Goal: Task Accomplishment & Management: Use online tool/utility

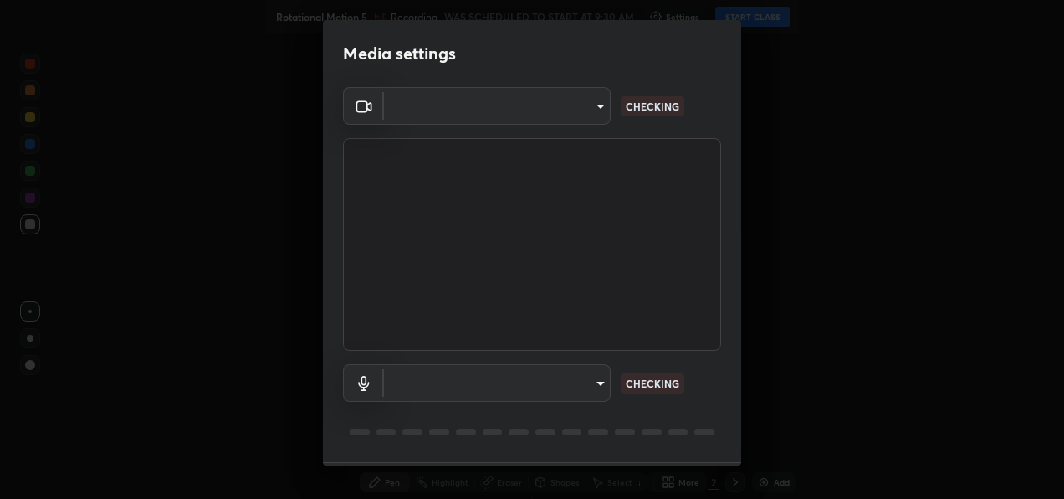
type input "486f78e54d7dddc9be9252412b3621fd46b1b86295bae576e5b24e1a8a6f9220"
type input "f8690691222a77e59c6ba1bbf2a4742f13a1830d7e798a5238d139a6e6cde143"
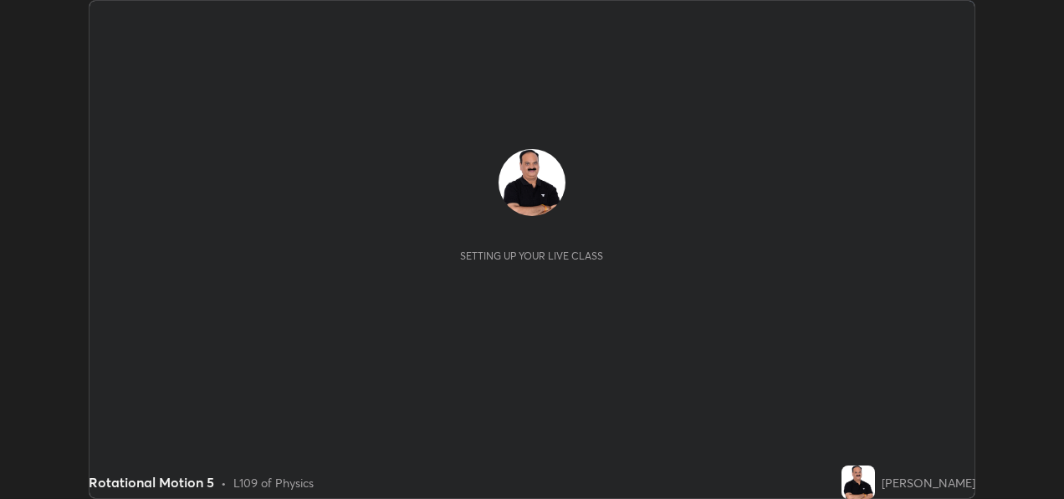
scroll to position [499, 1064]
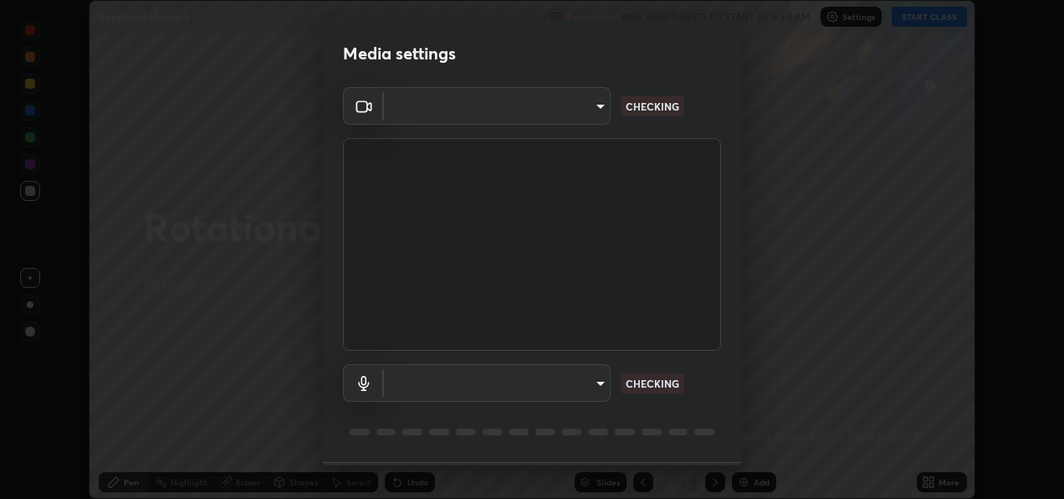
type input "486f78e54d7dddc9be9252412b3621fd46b1b86295bae576e5b24e1a8a6f9220"
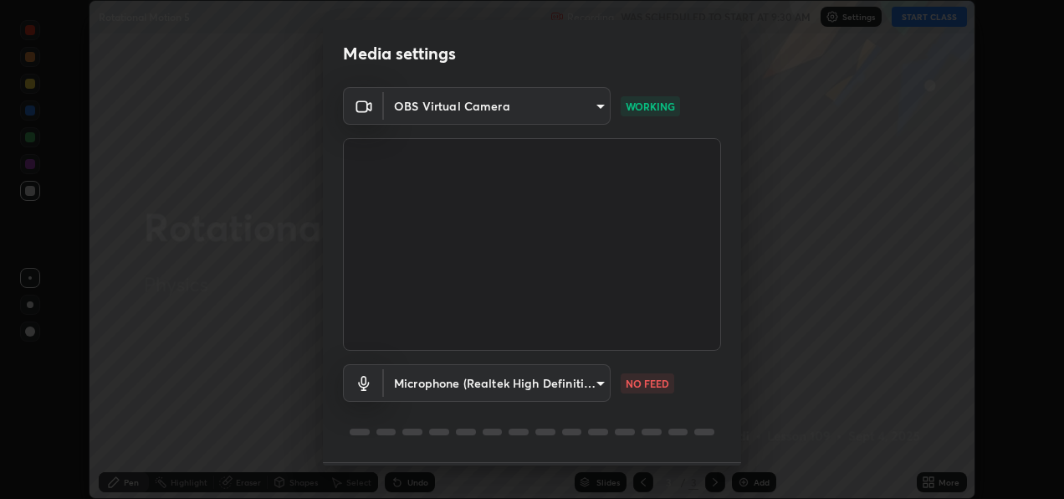
scroll to position [50, 0]
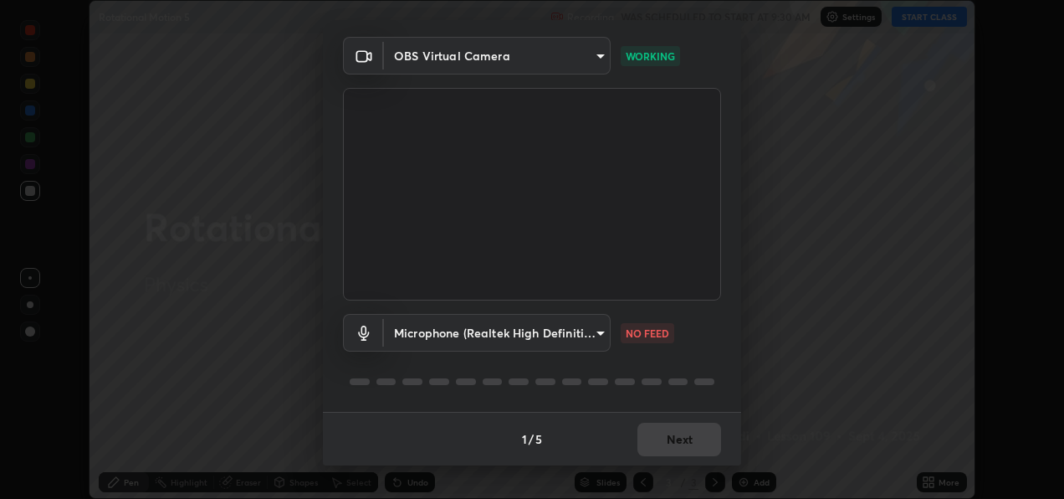
click at [592, 334] on body "Erase all Rotational Motion 5 Recording WAS SCHEDULED TO START AT 9:30 AM Setti…" at bounding box center [532, 249] width 1064 height 499
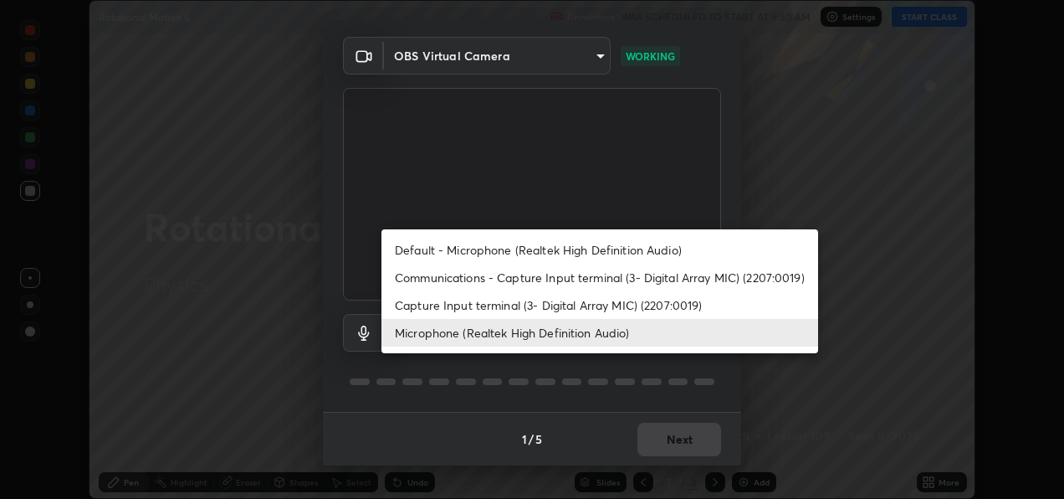
click at [646, 249] on li "Default - Microphone (Realtek High Definition Audio)" at bounding box center [600, 250] width 437 height 28
type input "default"
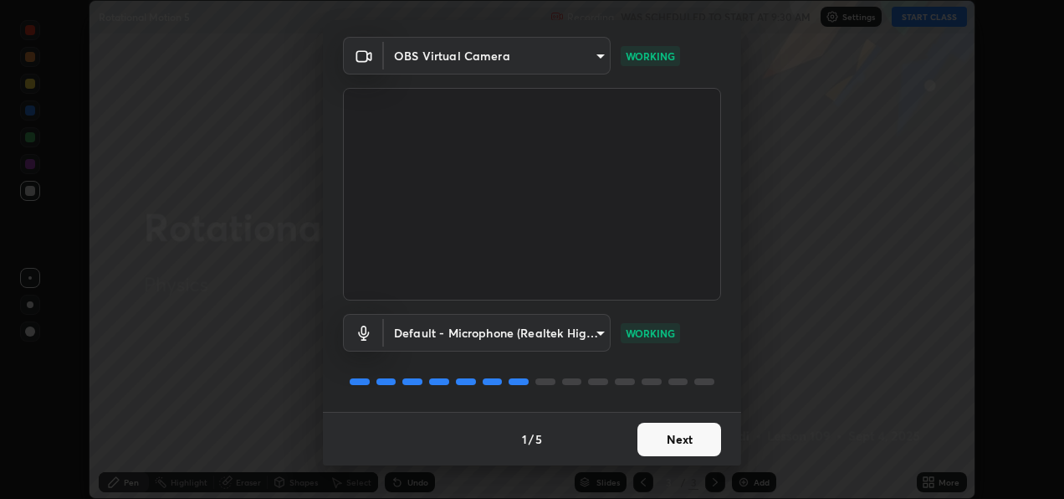
click at [676, 438] on button "Next" at bounding box center [680, 439] width 84 height 33
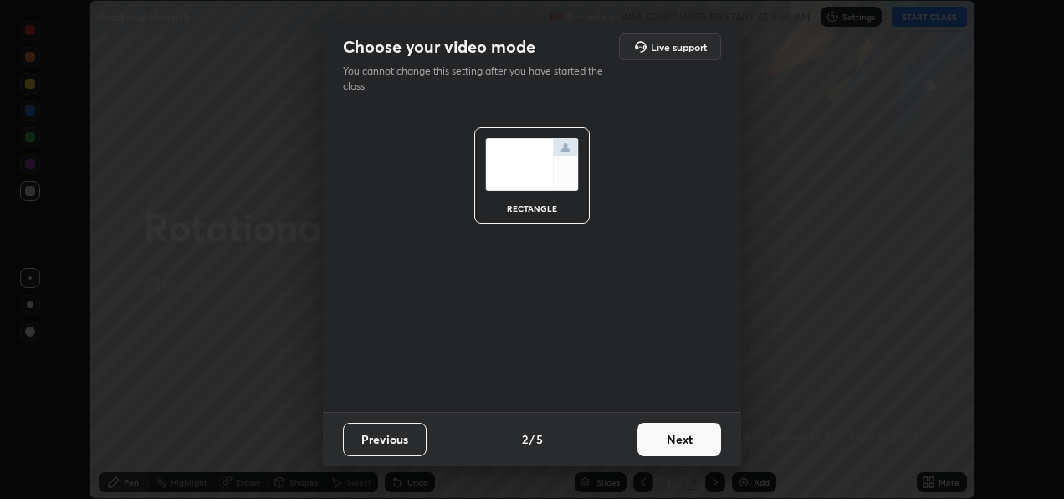
click at [684, 443] on button "Next" at bounding box center [680, 439] width 84 height 33
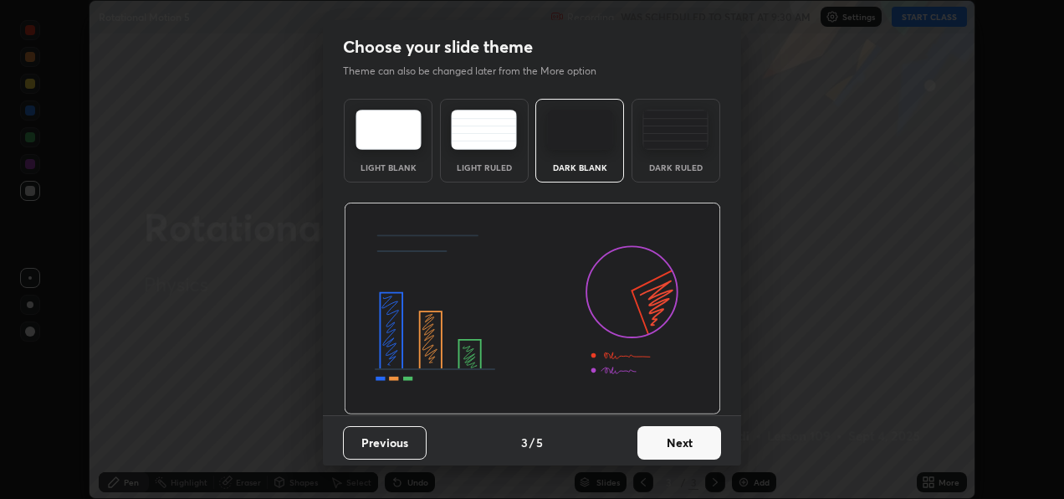
click at [683, 438] on button "Next" at bounding box center [680, 442] width 84 height 33
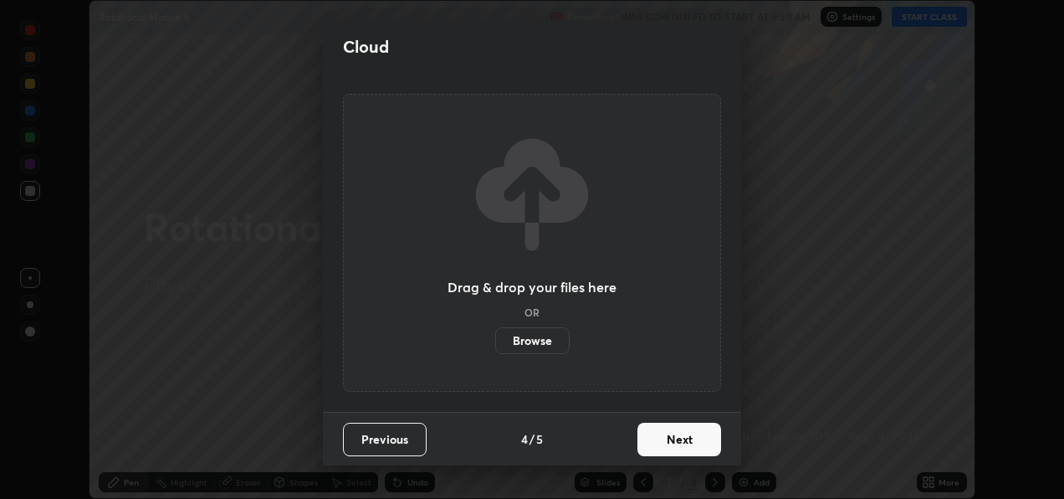
click at [686, 439] on button "Next" at bounding box center [680, 439] width 84 height 33
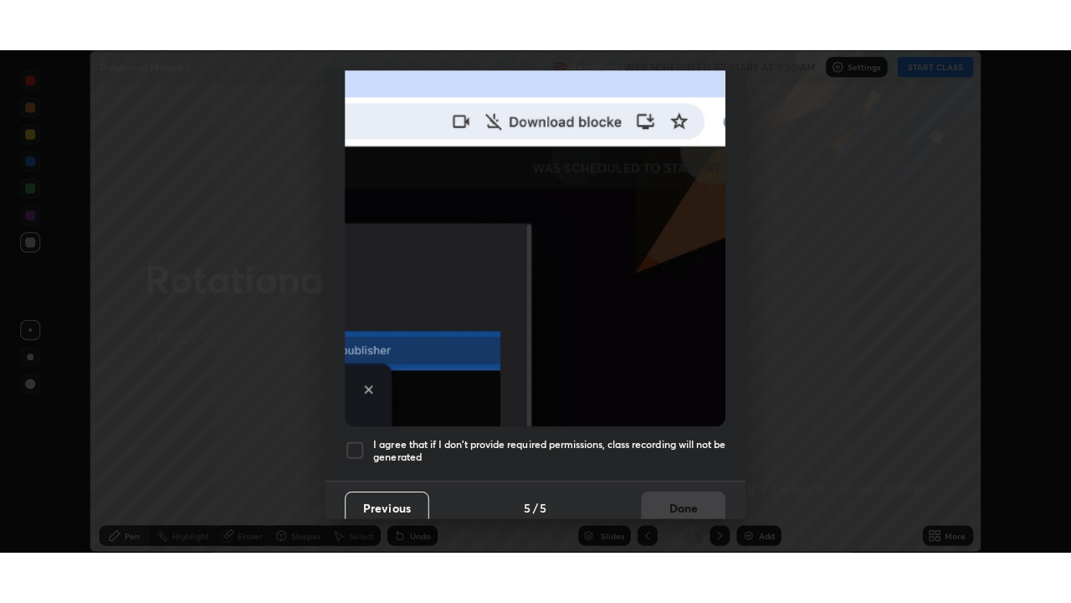
scroll to position [392, 0]
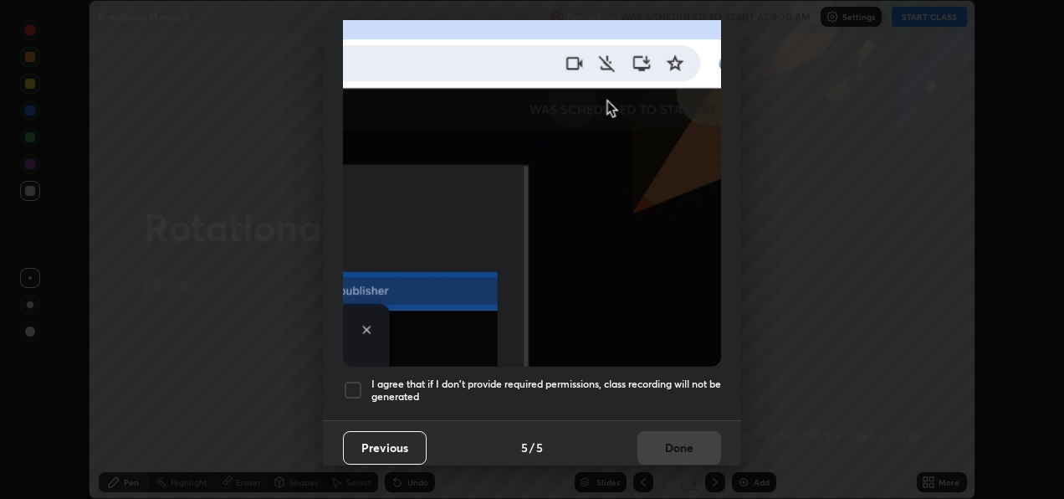
click at [351, 382] on div at bounding box center [353, 390] width 20 height 20
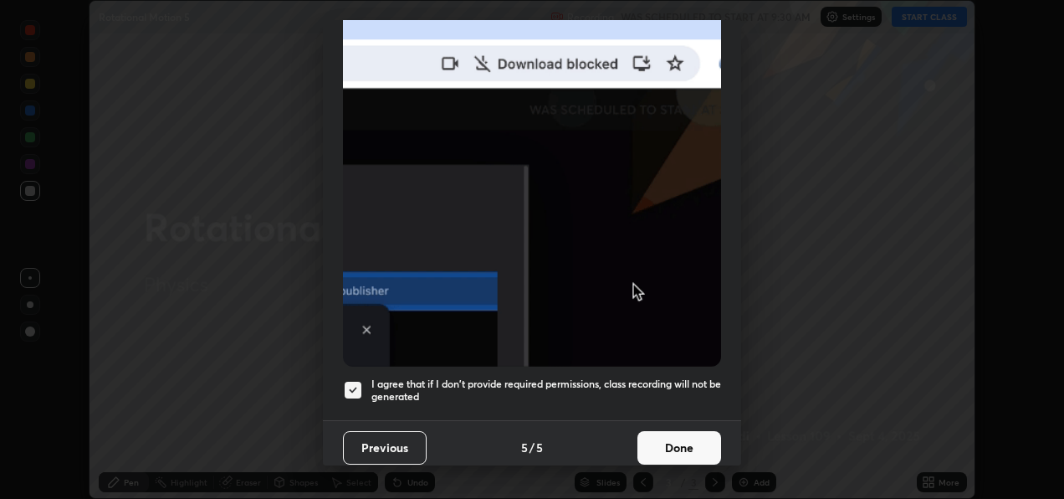
click at [661, 444] on button "Done" at bounding box center [680, 447] width 84 height 33
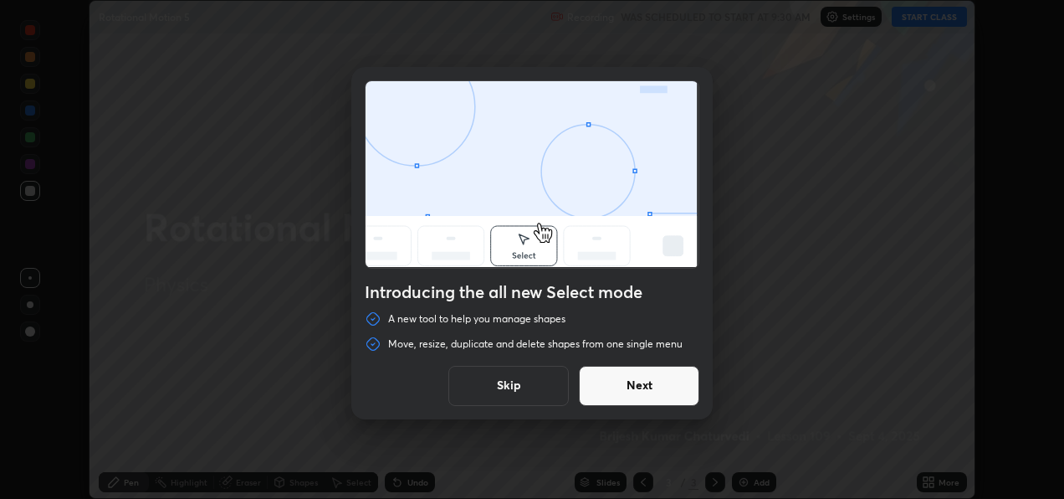
click at [500, 392] on button "Skip" at bounding box center [509, 386] width 121 height 40
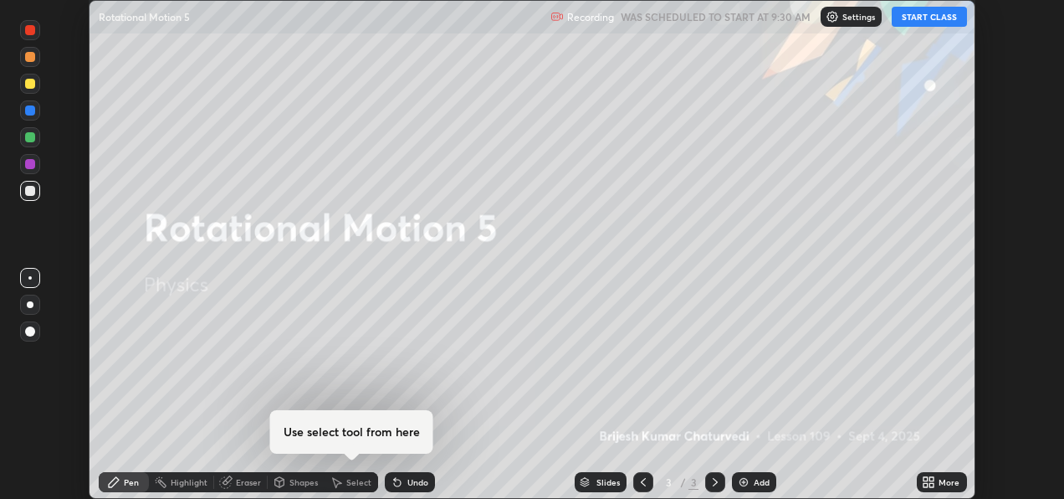
click at [936, 14] on button "START CLASS" at bounding box center [929, 17] width 75 height 20
click at [927, 481] on icon at bounding box center [928, 481] width 13 height 13
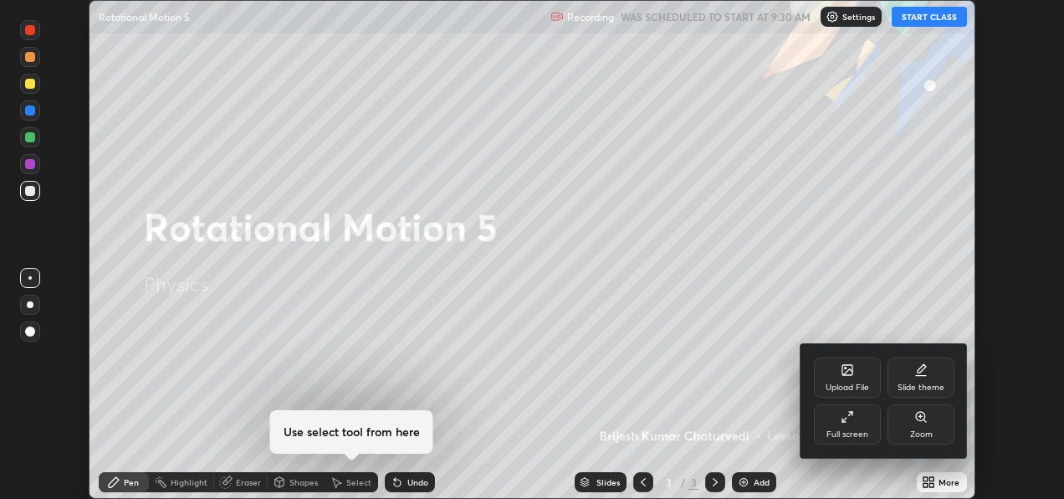
click at [849, 434] on div "Full screen" at bounding box center [848, 434] width 42 height 8
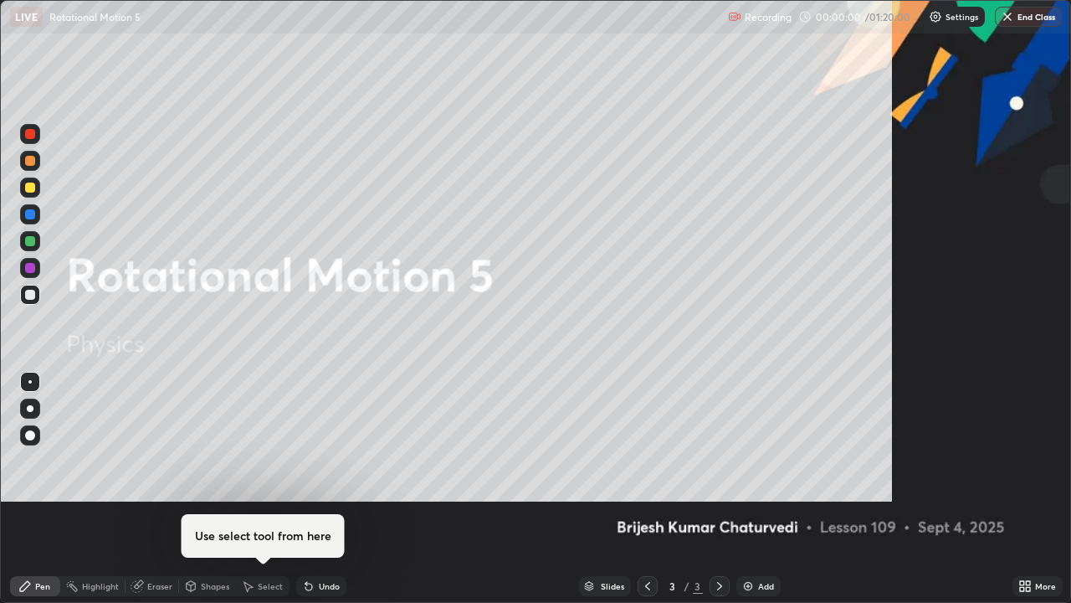
scroll to position [603, 1071]
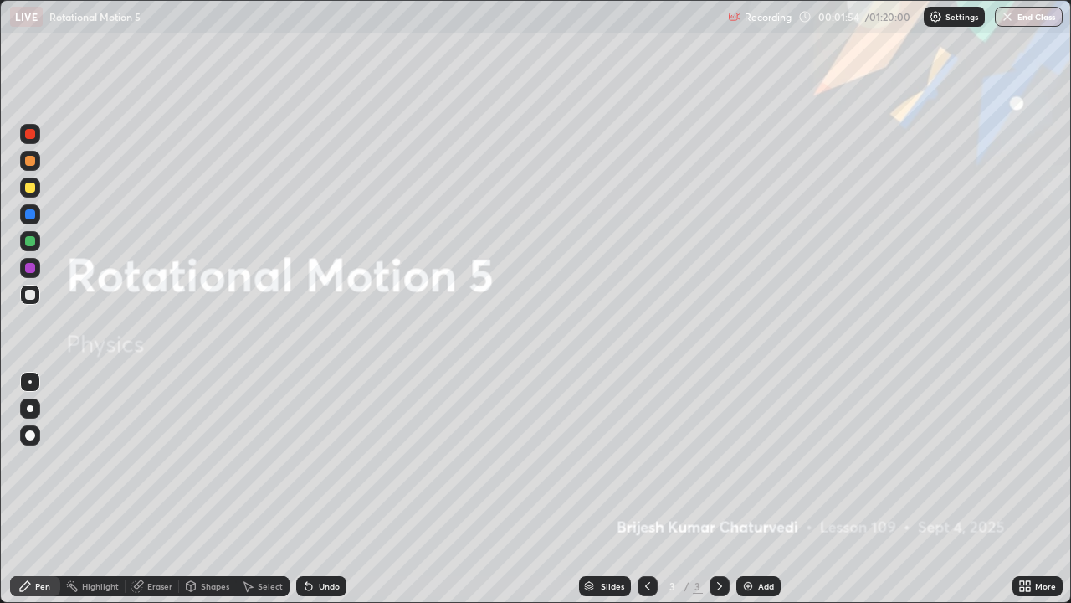
click at [746, 498] on img at bounding box center [747, 585] width 13 height 13
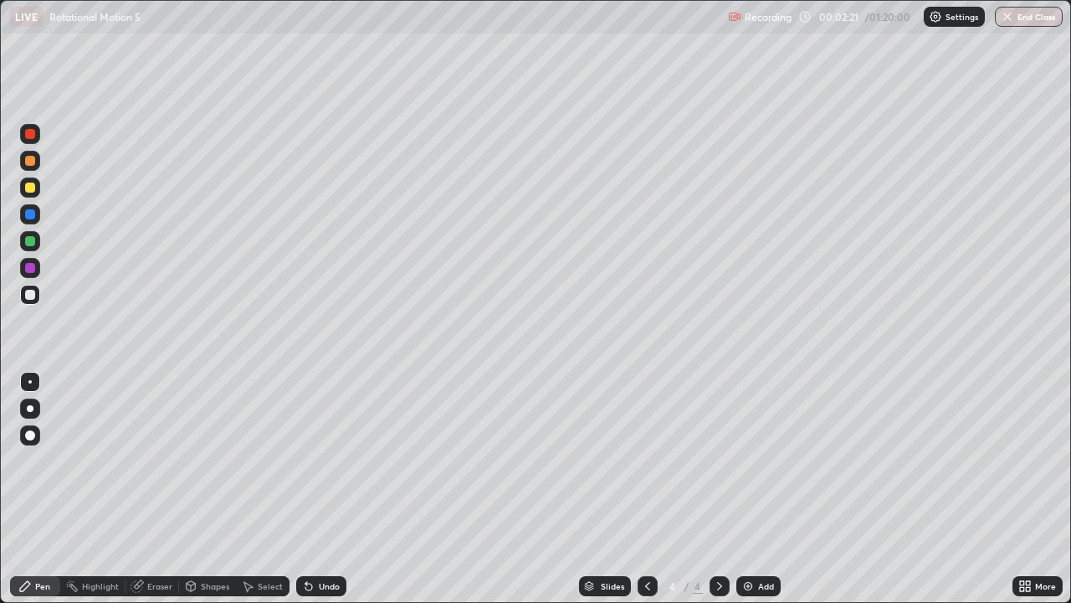
click at [37, 162] on div at bounding box center [30, 161] width 20 height 20
click at [25, 185] on div at bounding box center [30, 187] width 10 height 10
click at [33, 163] on div at bounding box center [30, 161] width 10 height 10
click at [31, 239] on div at bounding box center [30, 241] width 10 height 10
click at [25, 187] on div at bounding box center [30, 187] width 10 height 10
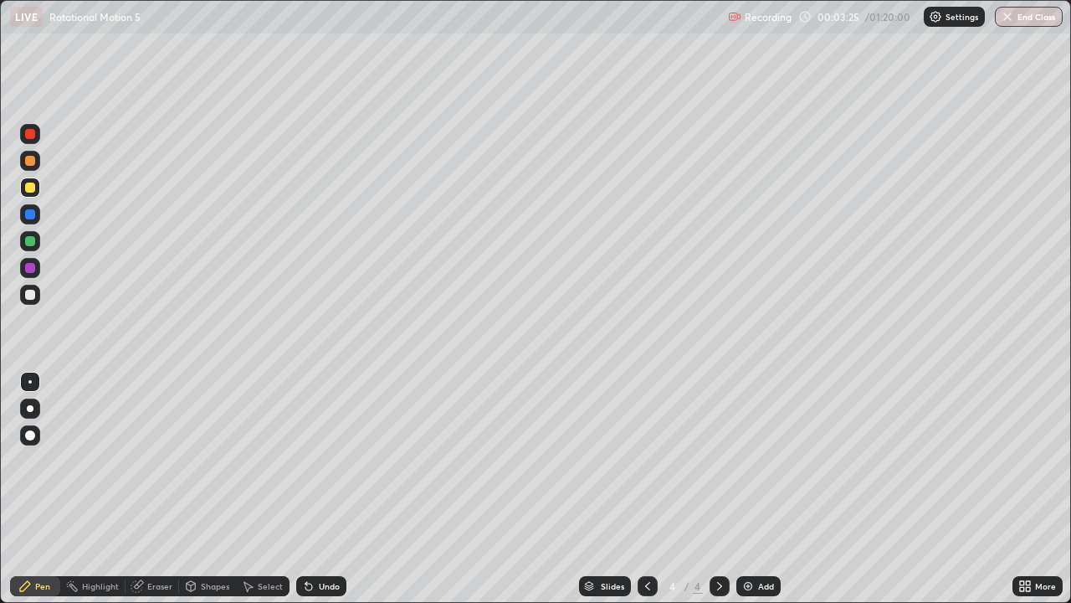
click at [323, 498] on div "Undo" at bounding box center [321, 586] width 50 height 20
click at [326, 498] on div "Undo" at bounding box center [329, 586] width 21 height 8
click at [329, 498] on div "Undo" at bounding box center [321, 586] width 50 height 20
click at [743, 498] on img at bounding box center [747, 585] width 13 height 13
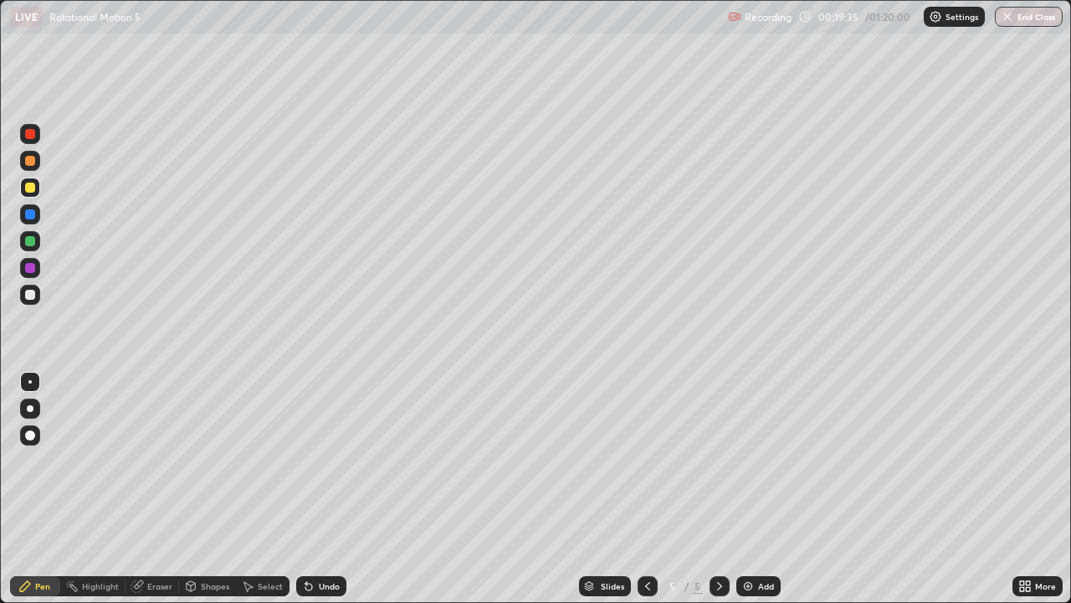
click at [742, 498] on img at bounding box center [747, 585] width 13 height 13
click at [256, 498] on div "Select" at bounding box center [263, 586] width 54 height 20
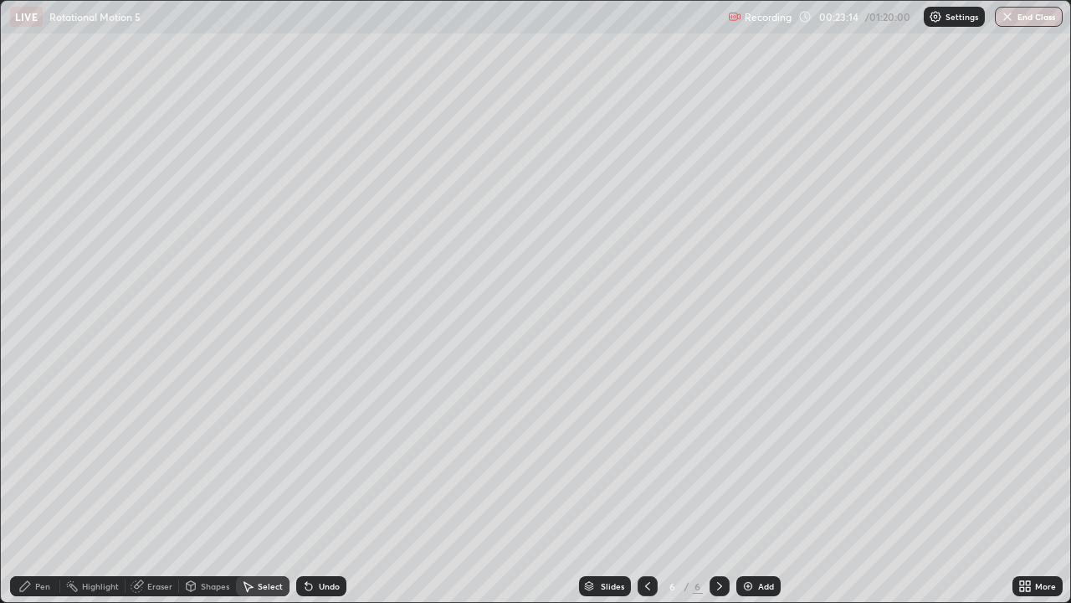
click at [39, 498] on div "Pen" at bounding box center [42, 586] width 15 height 8
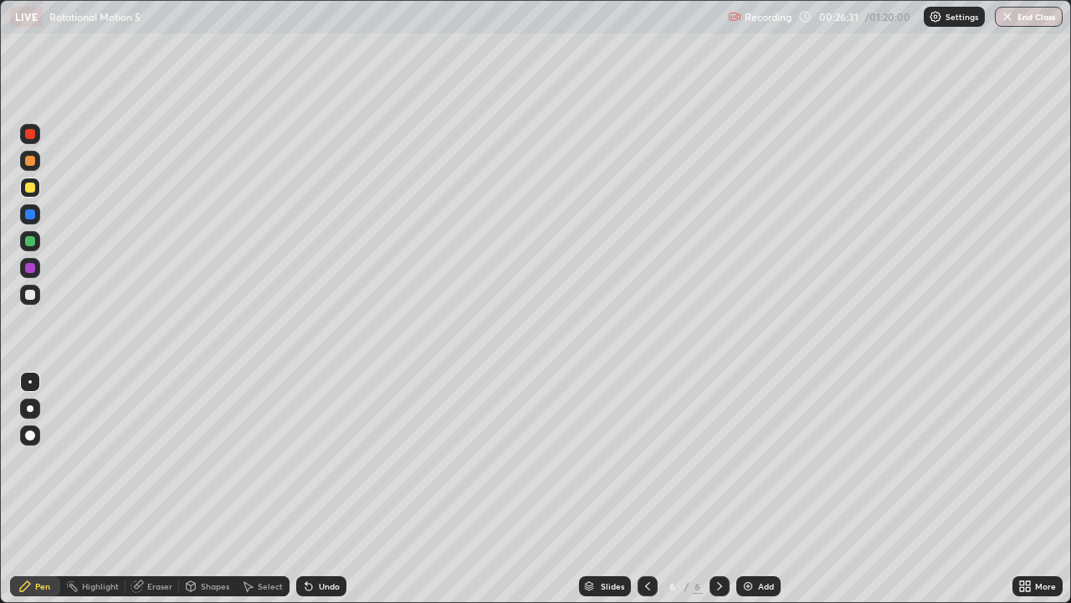
click at [150, 498] on div "Eraser" at bounding box center [159, 586] width 25 height 8
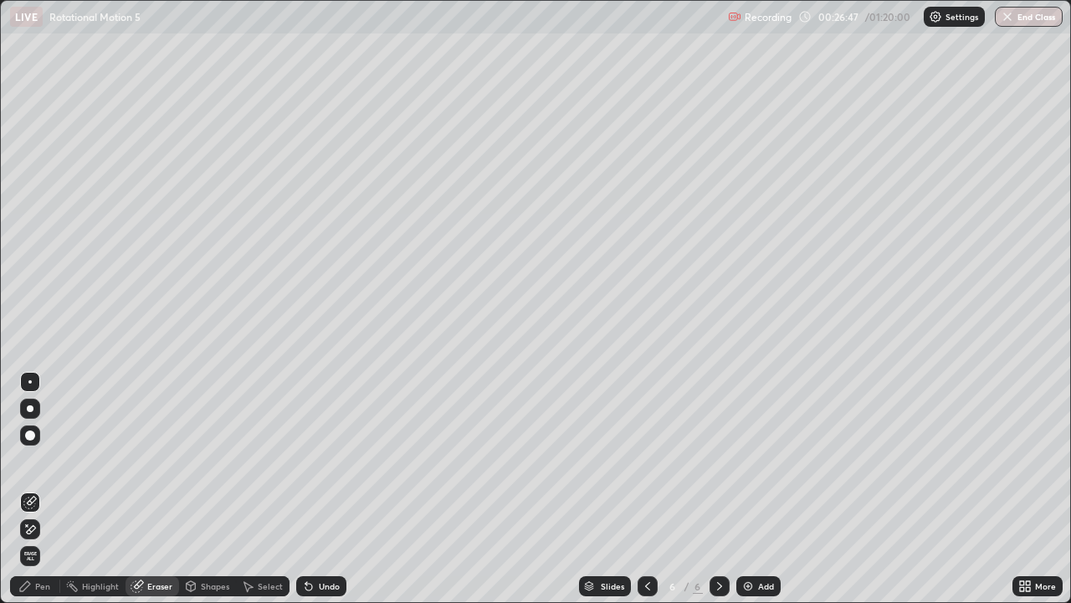
click at [35, 498] on div "Pen" at bounding box center [42, 586] width 15 height 8
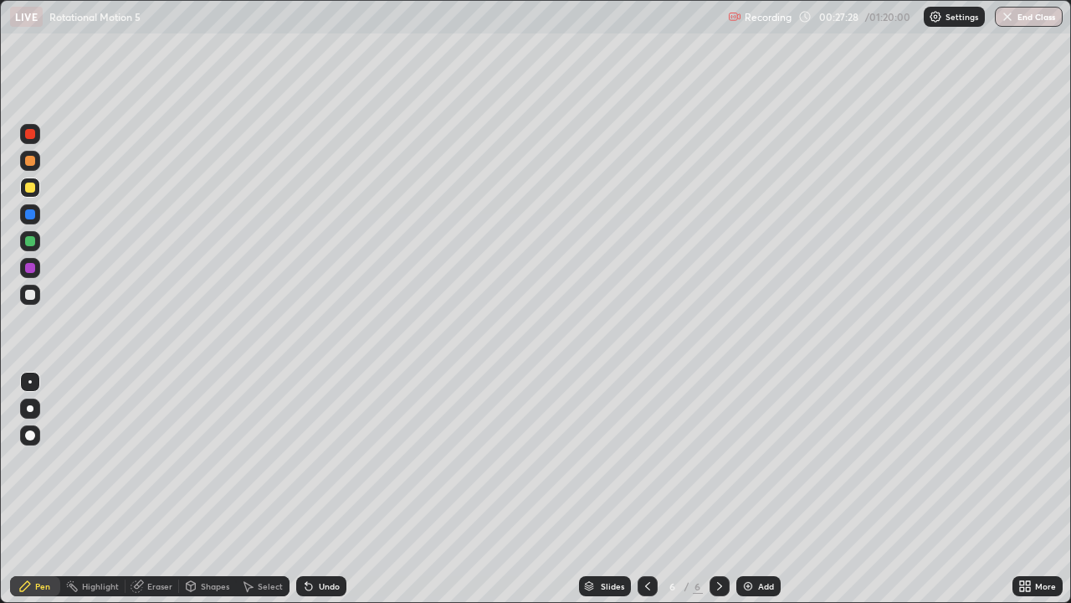
click at [331, 498] on div "Undo" at bounding box center [329, 586] width 21 height 8
click at [327, 498] on div "Undo" at bounding box center [329, 586] width 21 height 8
click at [323, 498] on div "Undo" at bounding box center [321, 586] width 50 height 20
click at [319, 498] on div "Undo" at bounding box center [321, 586] width 50 height 20
click at [319, 498] on div "Undo" at bounding box center [329, 586] width 21 height 8
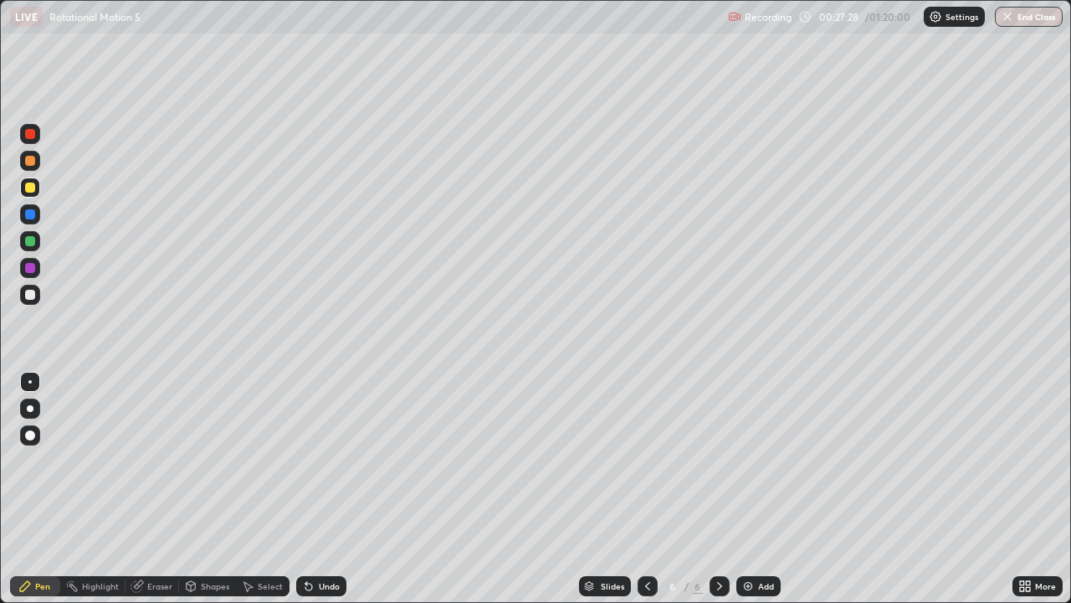
click at [319, 498] on div "Undo" at bounding box center [329, 586] width 21 height 8
click at [315, 498] on div "Undo" at bounding box center [321, 586] width 50 height 20
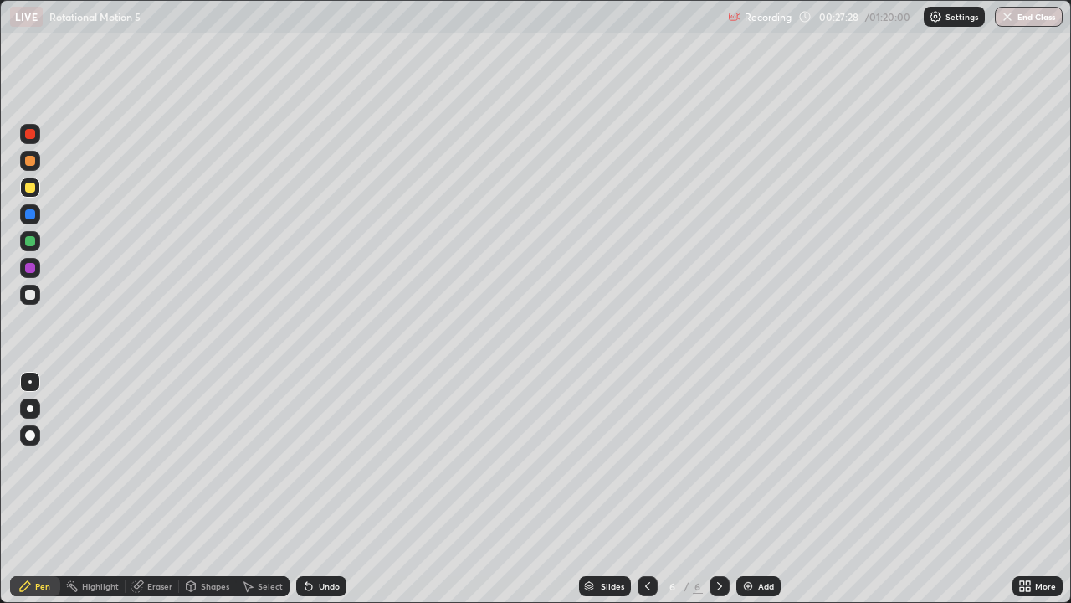
click at [314, 498] on div "Undo" at bounding box center [321, 586] width 50 height 20
click at [306, 498] on icon at bounding box center [308, 586] width 7 height 7
click at [310, 498] on icon at bounding box center [308, 586] width 7 height 7
click at [309, 498] on icon at bounding box center [308, 586] width 7 height 7
click at [310, 498] on icon at bounding box center [308, 585] width 13 height 13
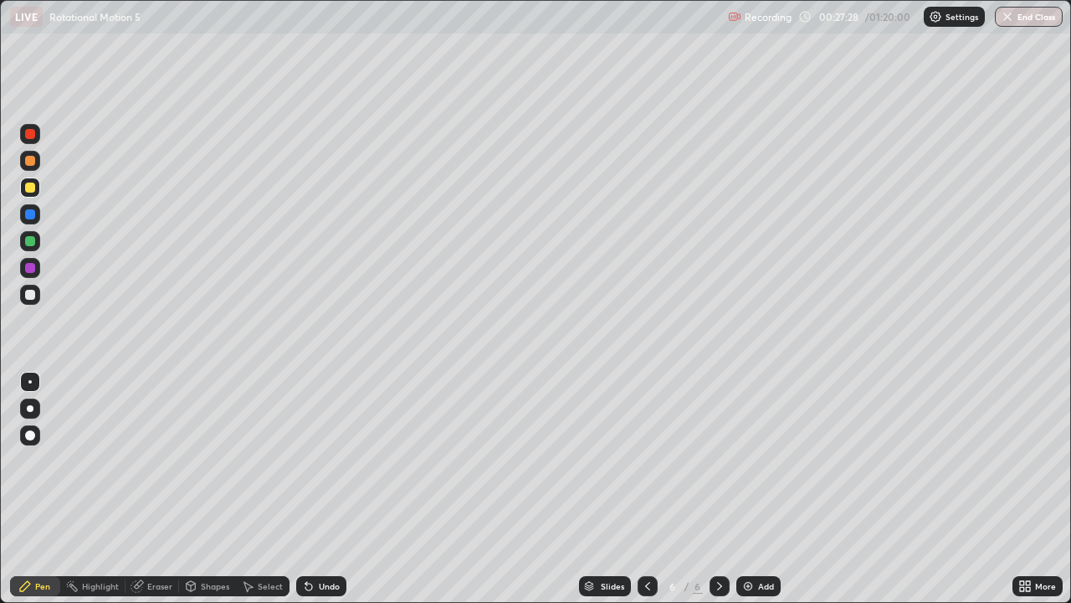
click at [306, 498] on icon at bounding box center [308, 586] width 7 height 7
click at [311, 498] on div "Undo" at bounding box center [321, 586] width 50 height 20
click at [156, 498] on div "Eraser" at bounding box center [159, 586] width 25 height 8
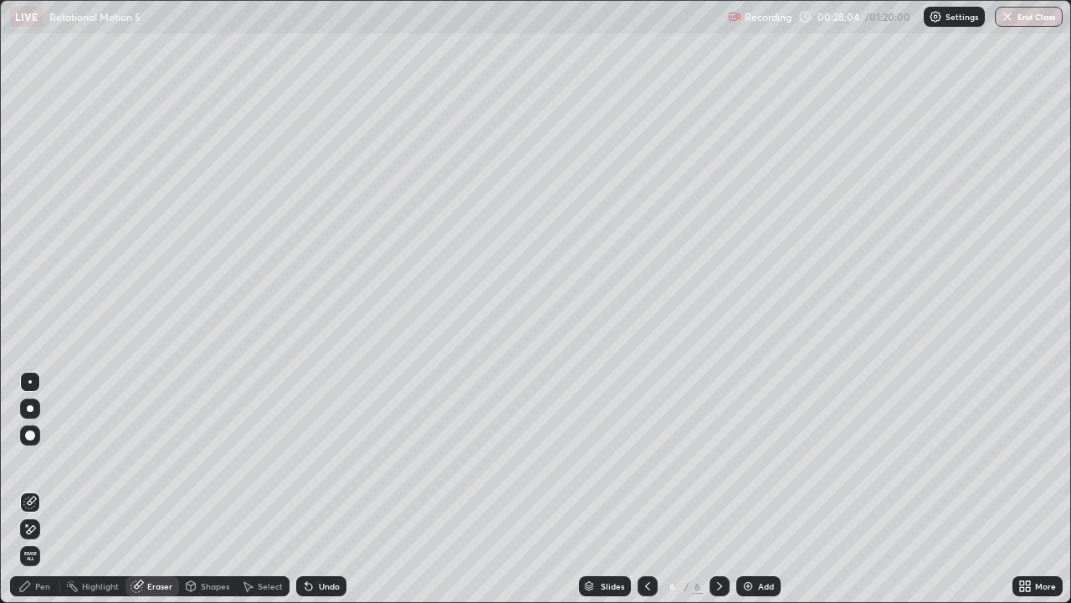
click at [47, 498] on div "Pen" at bounding box center [42, 586] width 15 height 8
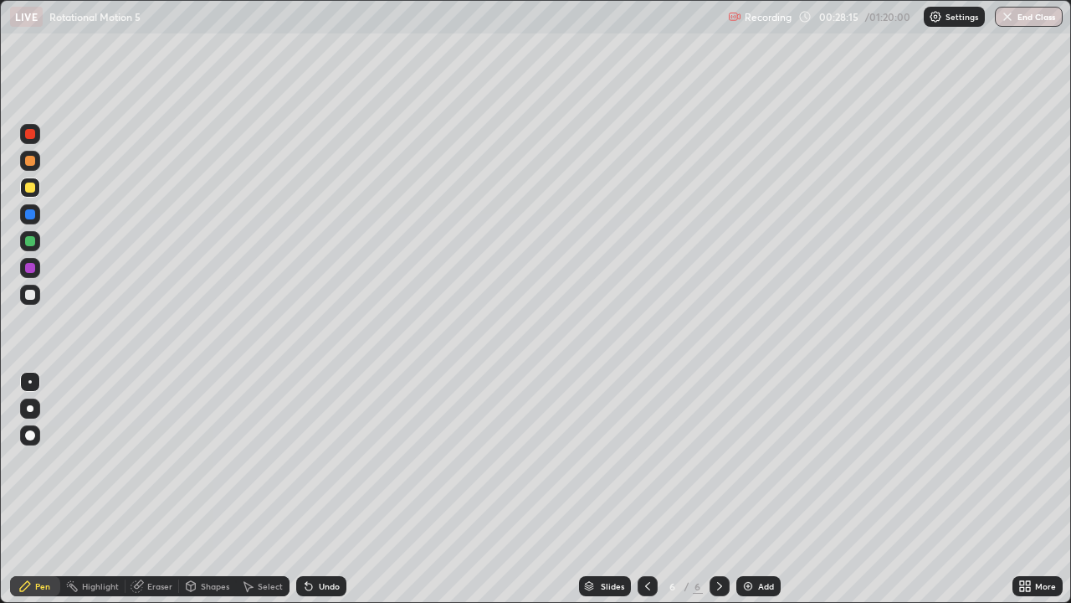
click at [321, 498] on div "Undo" at bounding box center [329, 586] width 21 height 8
click at [151, 498] on div "Eraser" at bounding box center [159, 586] width 25 height 8
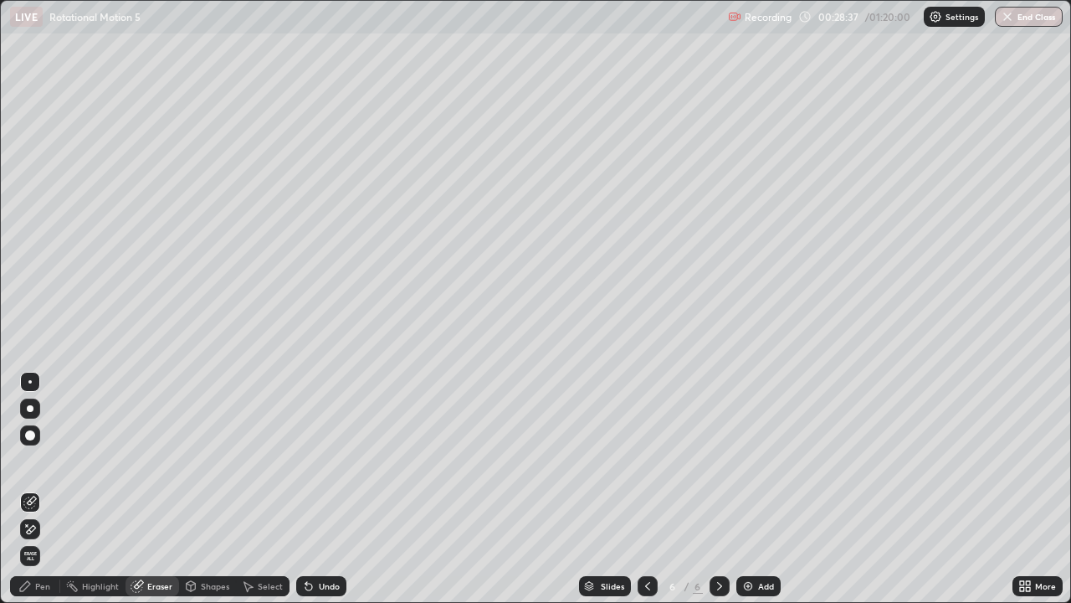
click at [46, 498] on div "Pen" at bounding box center [42, 586] width 15 height 8
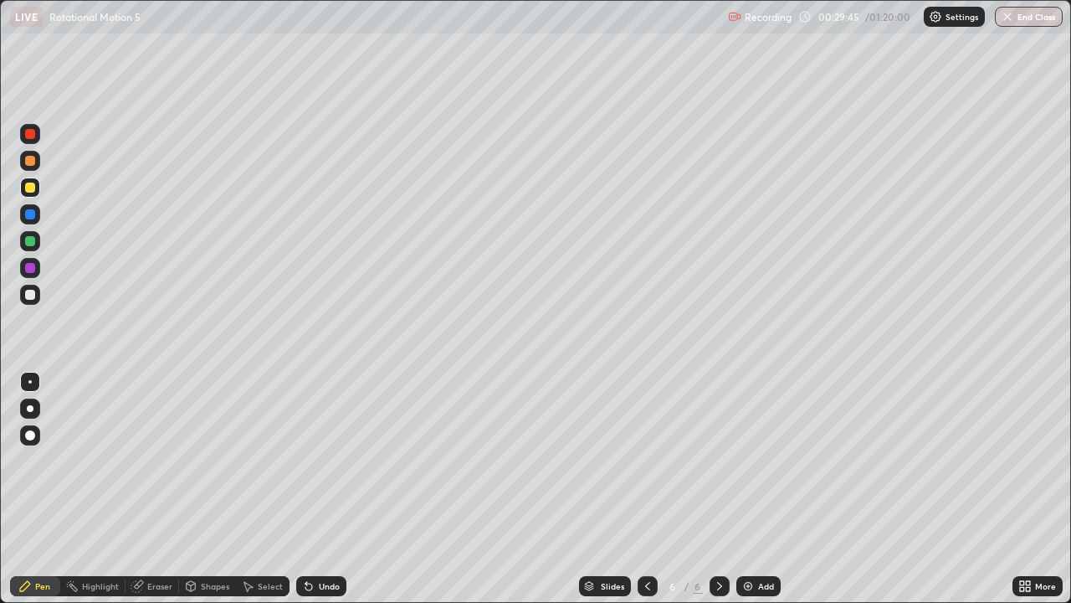
click at [326, 498] on div "Undo" at bounding box center [329, 586] width 21 height 8
click at [324, 498] on div "Undo" at bounding box center [329, 586] width 21 height 8
click at [325, 498] on div "Undo" at bounding box center [329, 586] width 21 height 8
click at [320, 498] on div "Undo" at bounding box center [329, 586] width 21 height 8
click at [263, 498] on div "Select" at bounding box center [270, 586] width 25 height 8
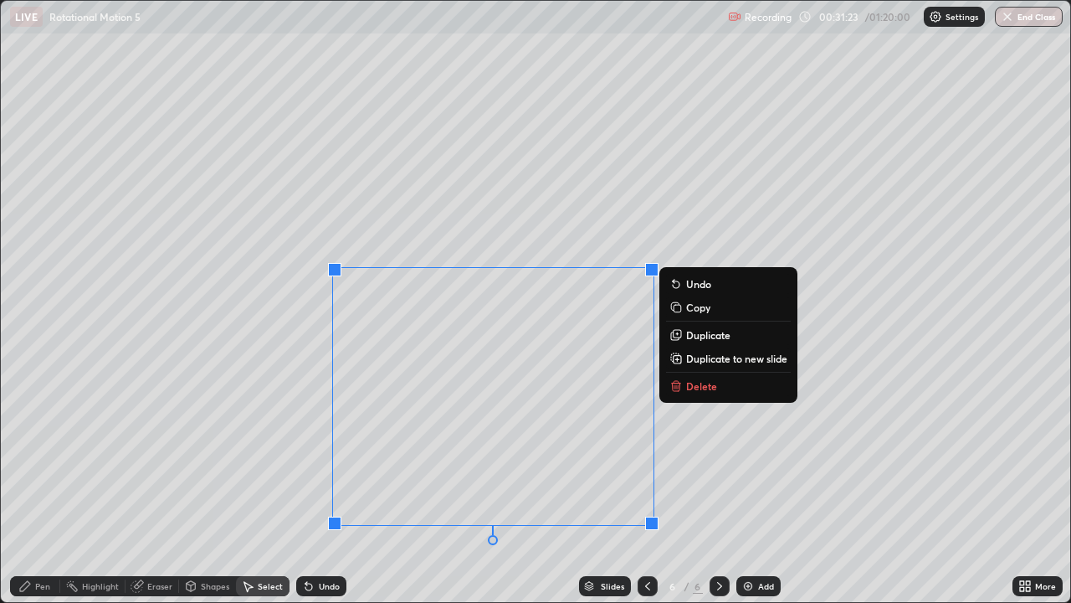
click at [684, 383] on button "Delete" at bounding box center [728, 386] width 125 height 20
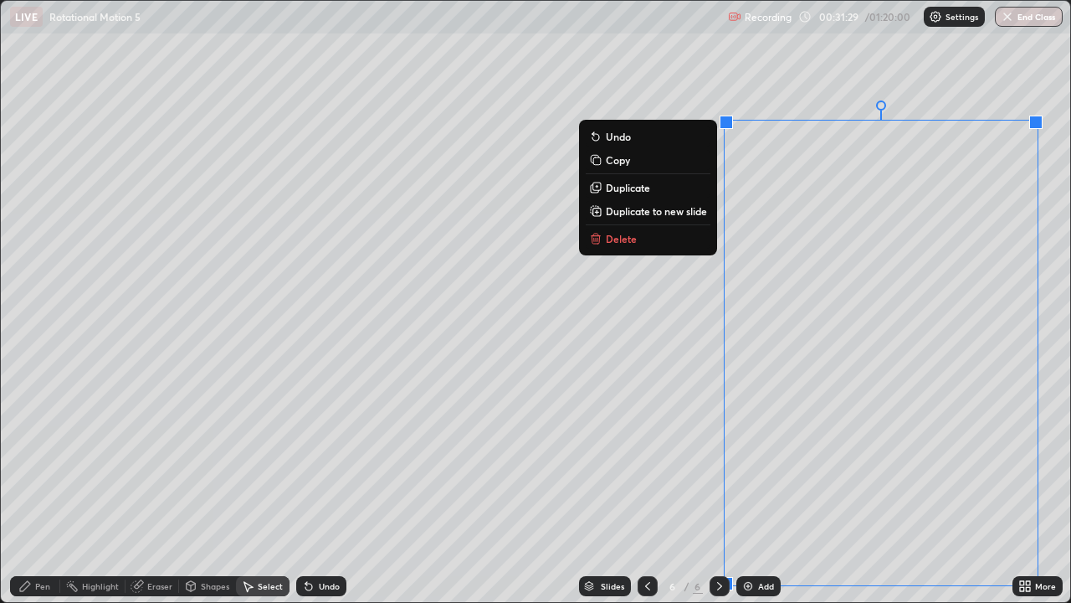
click at [618, 239] on p "Delete" at bounding box center [621, 238] width 31 height 13
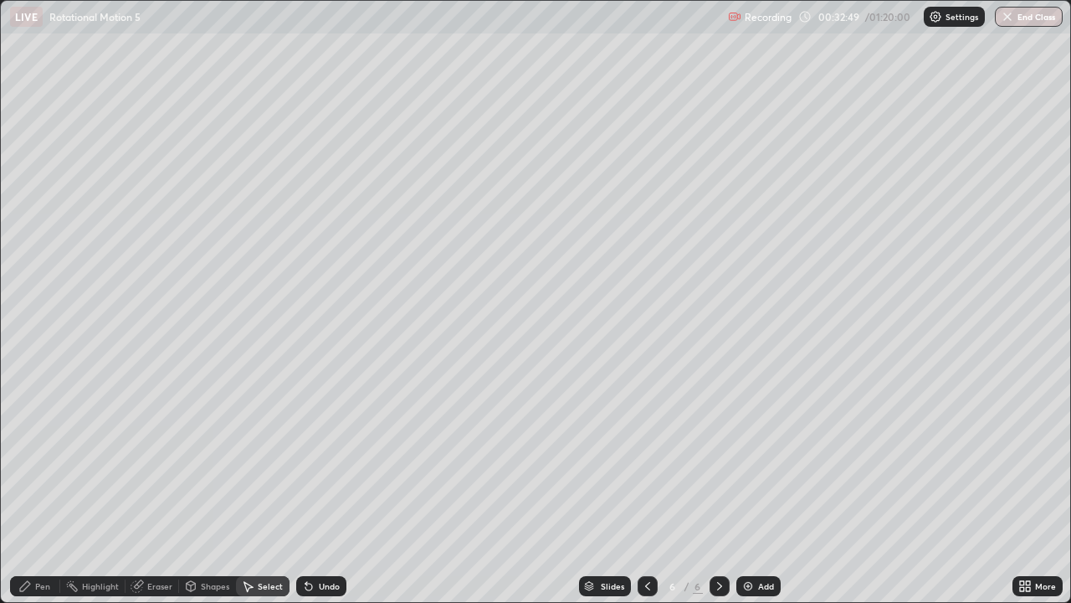
click at [751, 498] on img at bounding box center [747, 585] width 13 height 13
click at [42, 498] on div "Pen" at bounding box center [42, 586] width 15 height 8
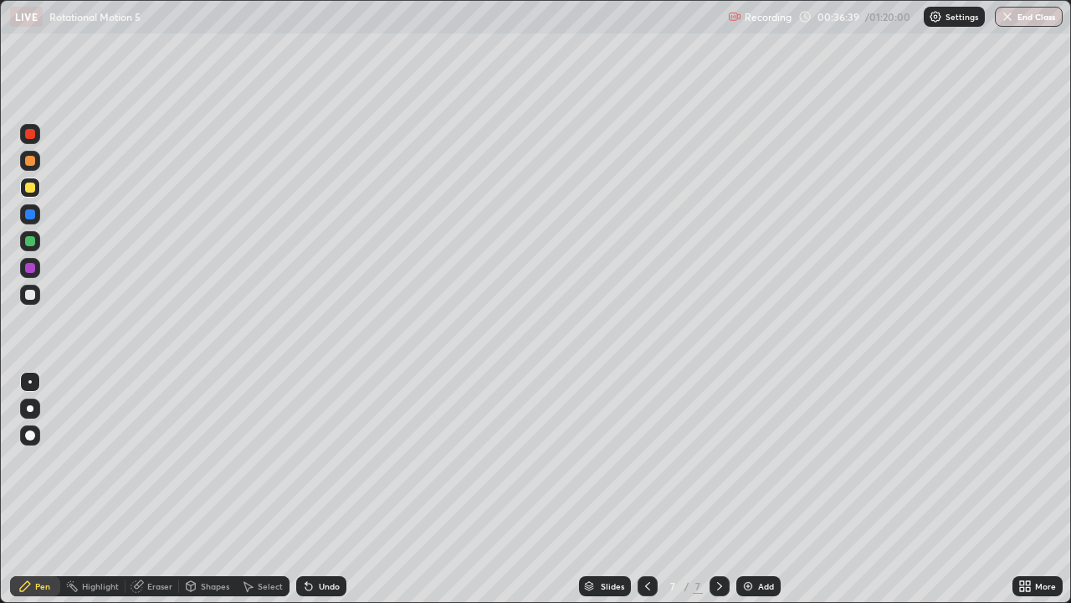
click at [314, 498] on div "Undo" at bounding box center [321, 586] width 50 height 20
click at [316, 498] on div "Undo" at bounding box center [321, 586] width 50 height 20
click at [743, 498] on img at bounding box center [747, 585] width 13 height 13
click at [326, 498] on div "Undo" at bounding box center [329, 586] width 21 height 8
click at [319, 498] on div "Undo" at bounding box center [329, 586] width 21 height 8
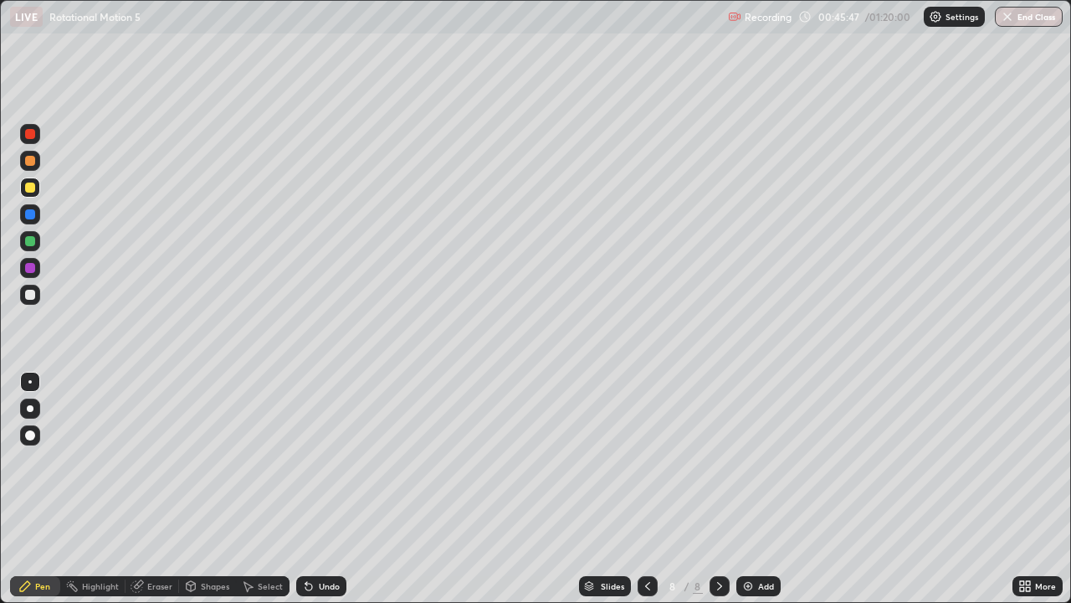
click at [264, 498] on div "Select" at bounding box center [270, 586] width 25 height 8
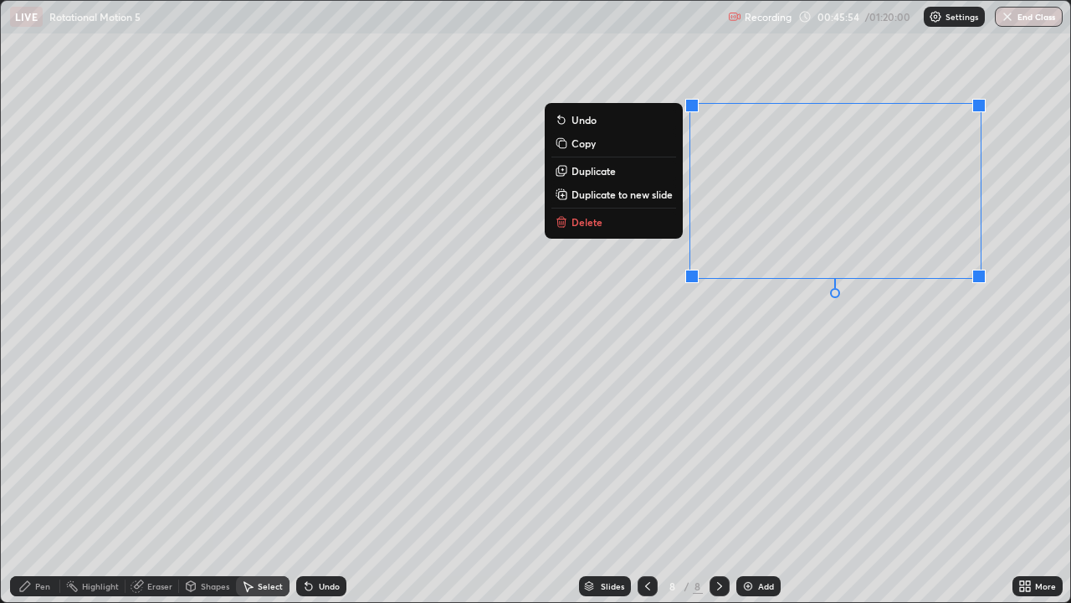
click at [592, 225] on p "Delete" at bounding box center [587, 221] width 31 height 13
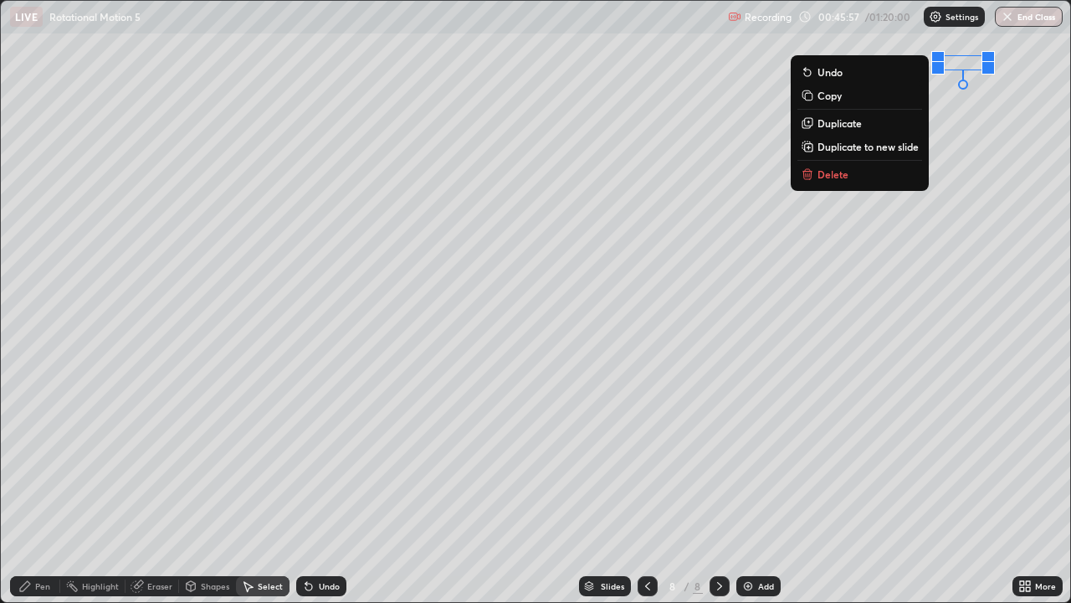
click at [839, 174] on p "Delete" at bounding box center [833, 173] width 31 height 13
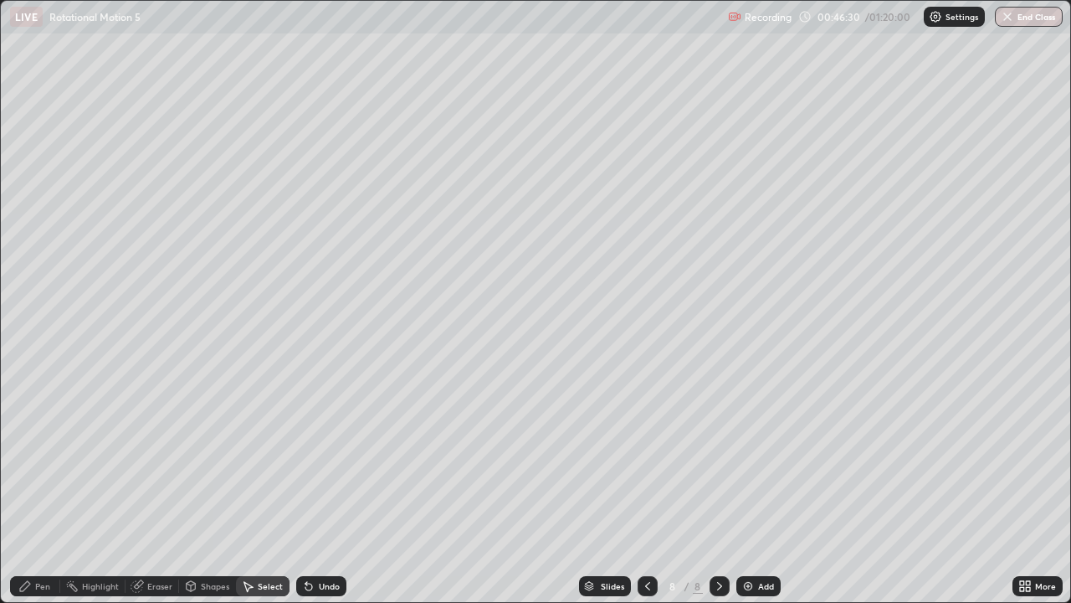
click at [45, 498] on div "Pen" at bounding box center [42, 586] width 15 height 8
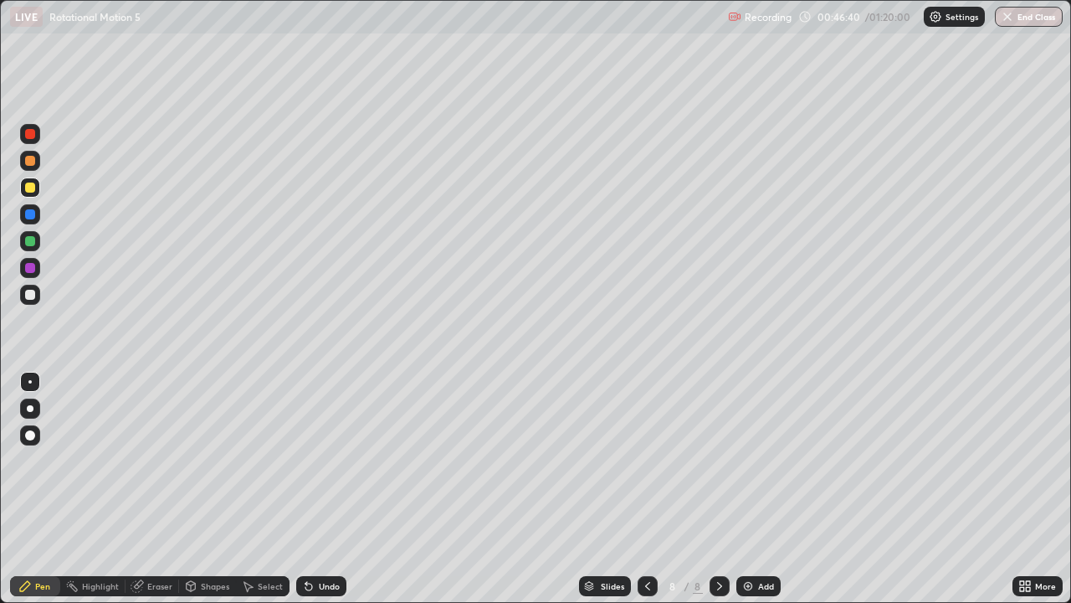
click at [154, 498] on div "Eraser" at bounding box center [159, 586] width 25 height 8
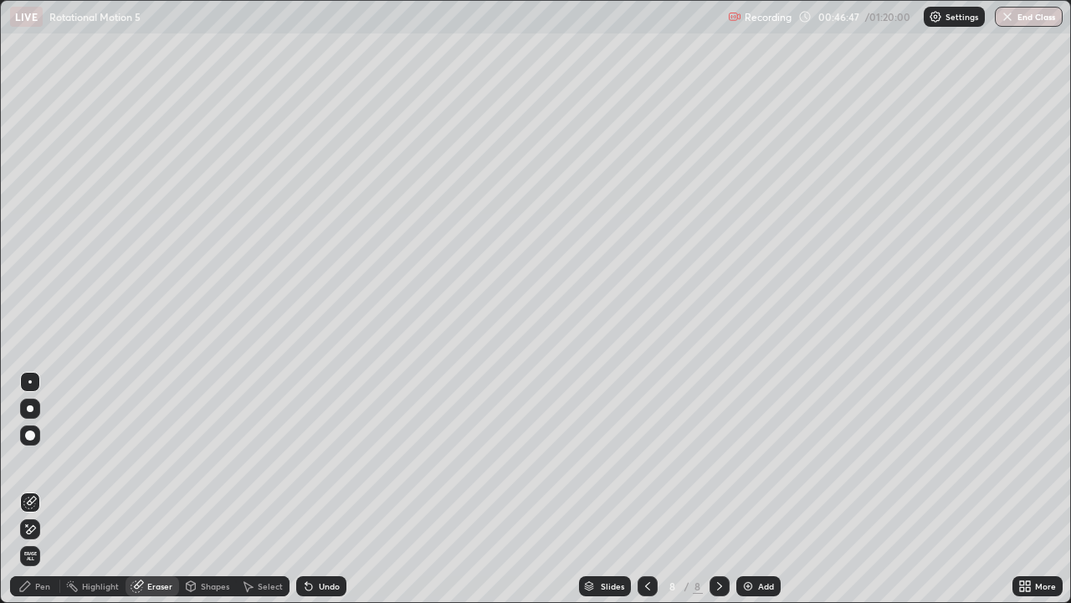
click at [37, 498] on div "Pen" at bounding box center [42, 586] width 15 height 8
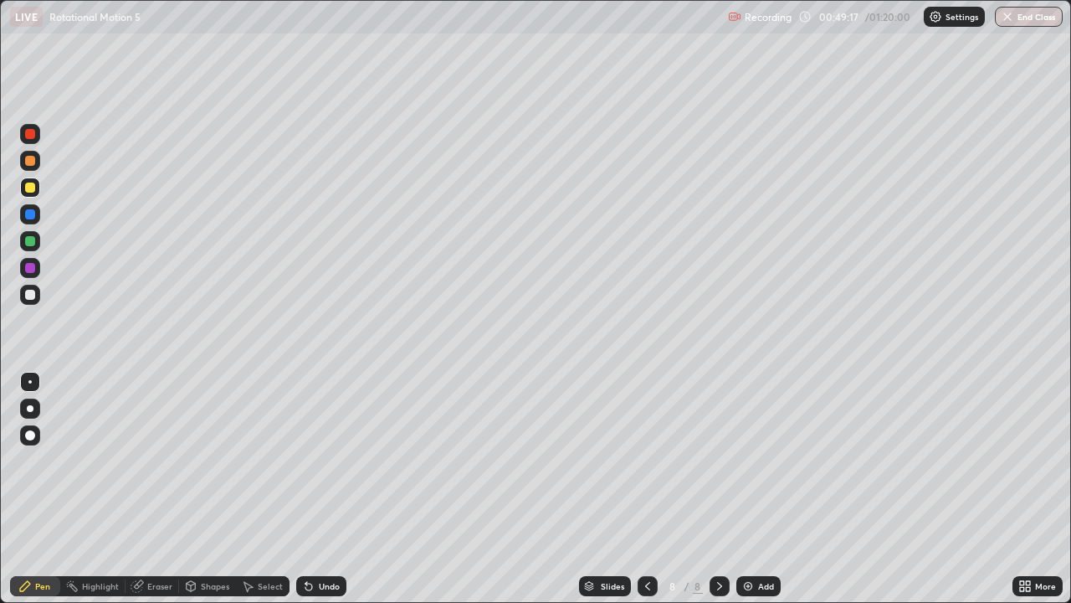
click at [744, 498] on img at bounding box center [747, 585] width 13 height 13
click at [33, 162] on div at bounding box center [30, 161] width 10 height 10
click at [325, 498] on div "Undo" at bounding box center [329, 586] width 21 height 8
click at [324, 498] on div "Undo" at bounding box center [329, 586] width 21 height 8
click at [325, 498] on div "Undo" at bounding box center [329, 586] width 21 height 8
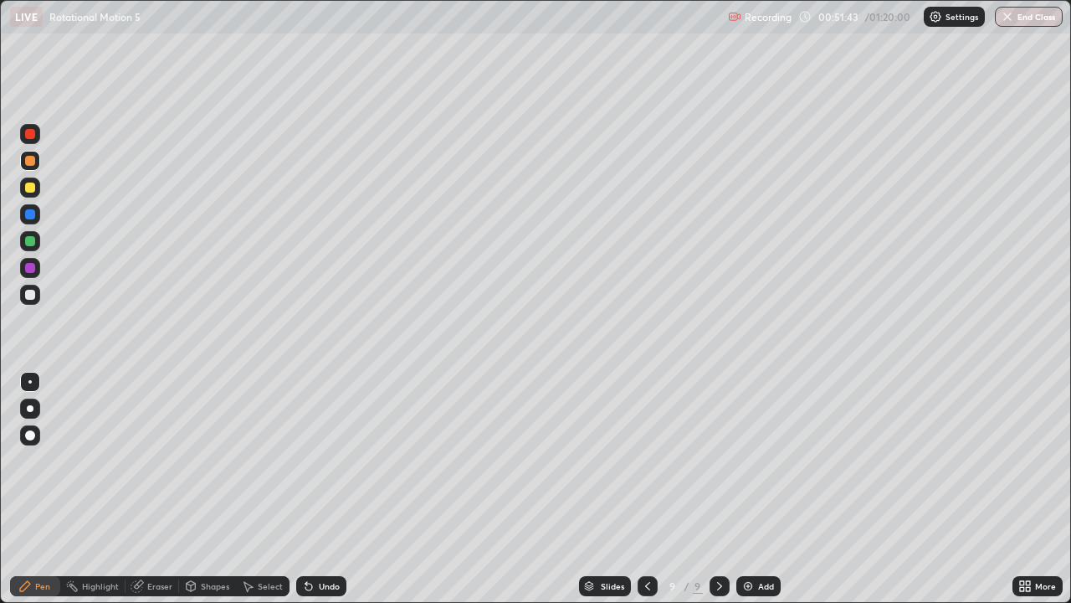
click at [325, 498] on div "Undo" at bounding box center [329, 586] width 21 height 8
click at [326, 498] on div "Undo" at bounding box center [329, 586] width 21 height 8
click at [325, 498] on div "Undo" at bounding box center [329, 586] width 21 height 8
click at [324, 498] on div "Undo" at bounding box center [329, 586] width 21 height 8
click at [329, 498] on div "Undo" at bounding box center [329, 586] width 21 height 8
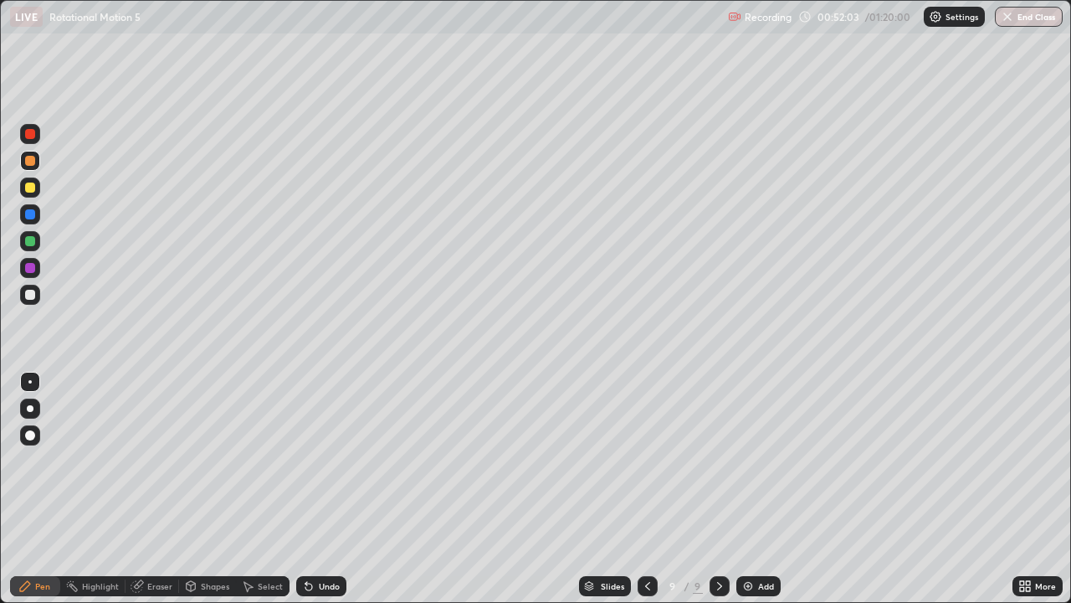
click at [326, 498] on div "Undo" at bounding box center [321, 586] width 50 height 20
click at [321, 498] on div "Undo" at bounding box center [329, 586] width 21 height 8
click at [716, 498] on icon at bounding box center [719, 585] width 13 height 13
click at [746, 498] on img at bounding box center [747, 585] width 13 height 13
click at [30, 292] on div at bounding box center [30, 295] width 10 height 10
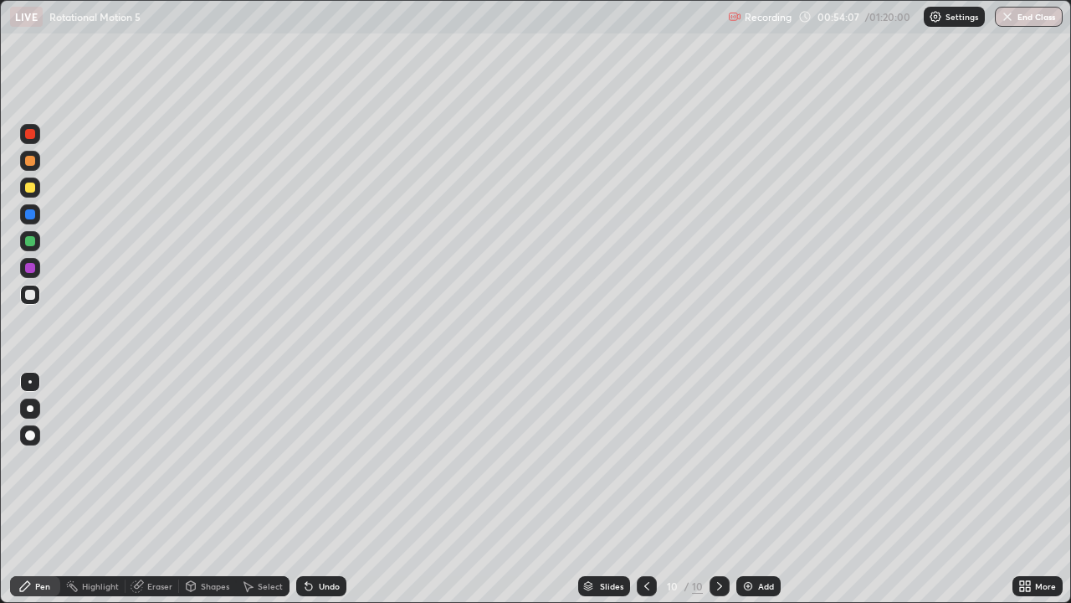
click at [208, 498] on div "Shapes" at bounding box center [215, 586] width 28 height 8
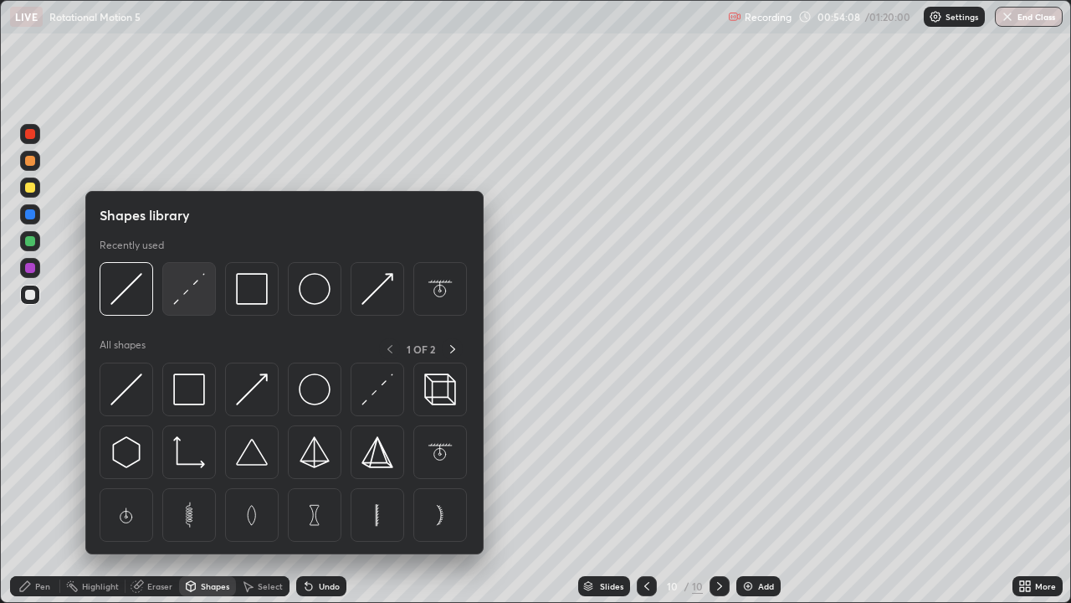
click at [197, 295] on img at bounding box center [189, 289] width 32 height 32
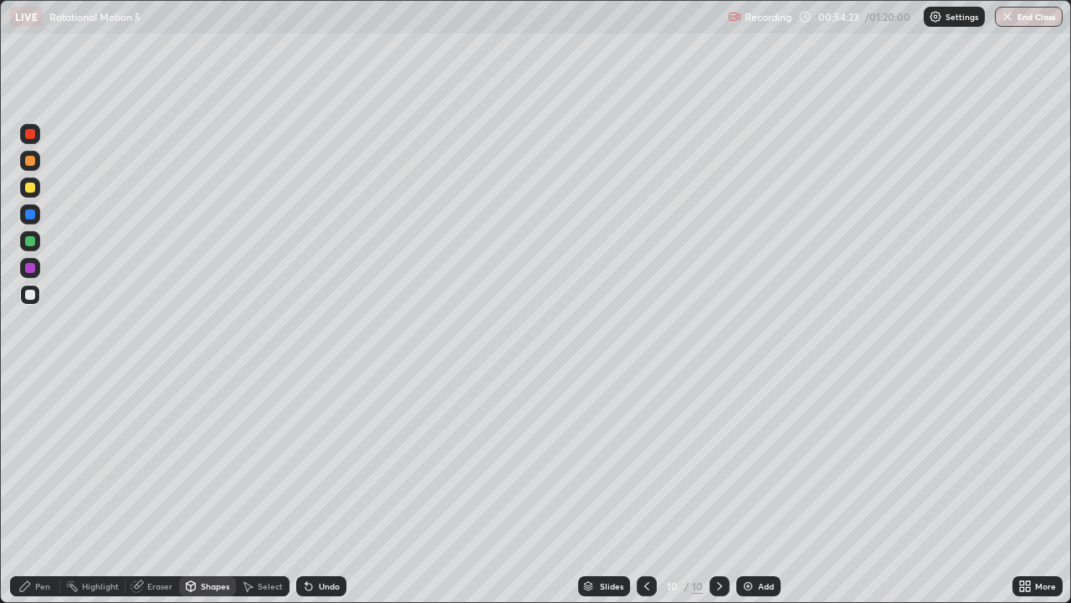
click at [32, 498] on div "Pen" at bounding box center [35, 586] width 50 height 20
click at [32, 295] on div at bounding box center [30, 295] width 10 height 10
click at [30, 272] on div at bounding box center [30, 268] width 10 height 10
click at [321, 498] on div "Undo" at bounding box center [329, 586] width 21 height 8
click at [80, 498] on div "Highlight" at bounding box center [92, 586] width 65 height 20
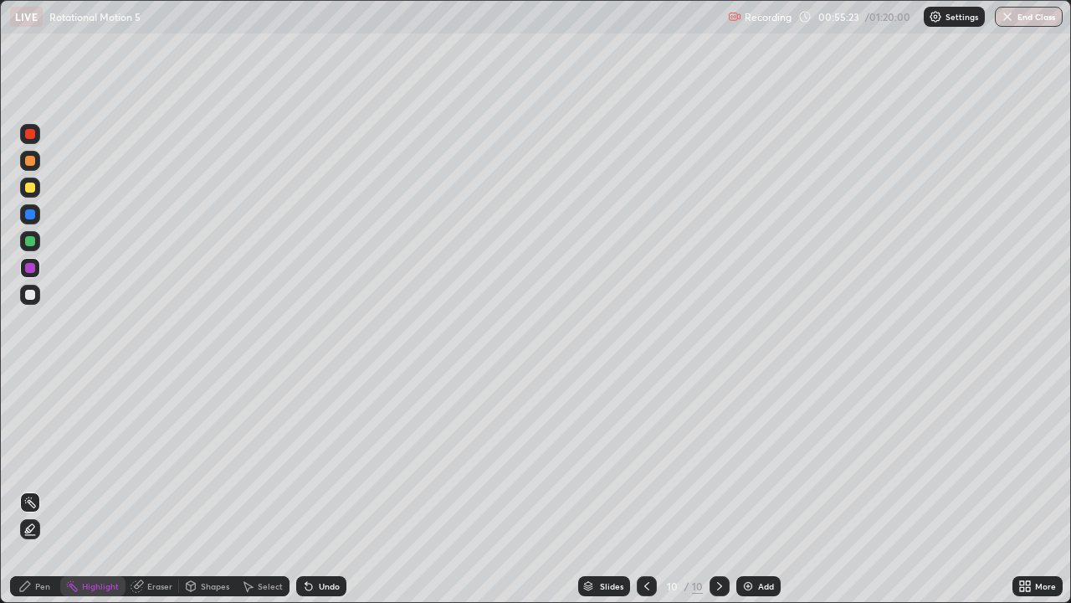
click at [44, 498] on div "Pen" at bounding box center [42, 586] width 15 height 8
click at [32, 295] on div at bounding box center [30, 295] width 10 height 10
click at [647, 498] on icon at bounding box center [646, 585] width 13 height 13
click at [717, 498] on icon at bounding box center [719, 586] width 5 height 8
click at [748, 498] on img at bounding box center [747, 585] width 13 height 13
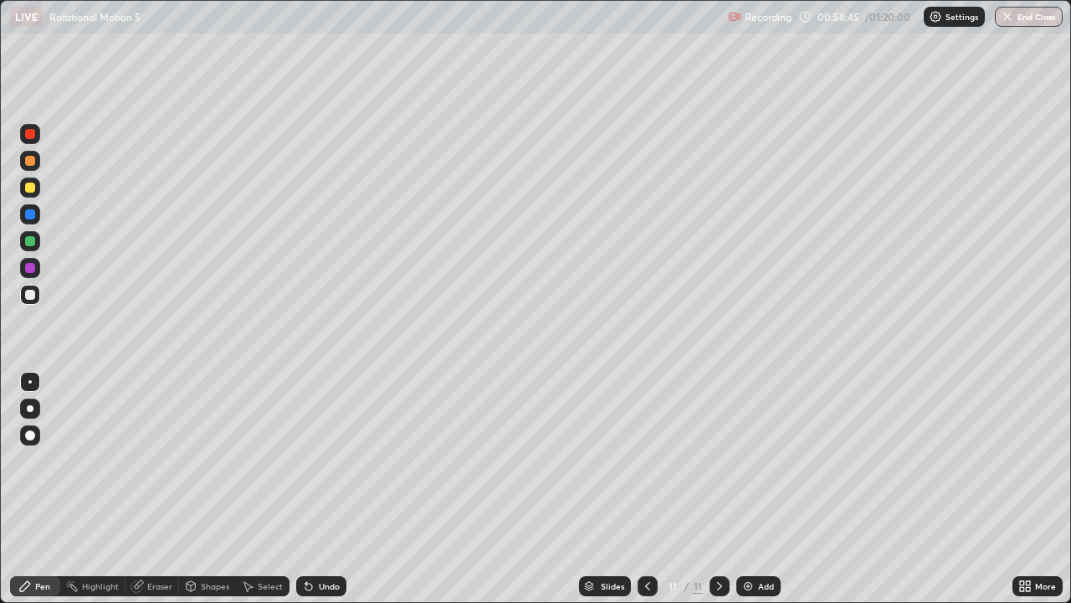
click at [327, 498] on div "Undo" at bounding box center [329, 586] width 21 height 8
click at [313, 498] on div "Undo" at bounding box center [321, 586] width 50 height 20
click at [323, 498] on div "Undo" at bounding box center [329, 586] width 21 height 8
click at [153, 498] on div "Eraser" at bounding box center [159, 586] width 25 height 8
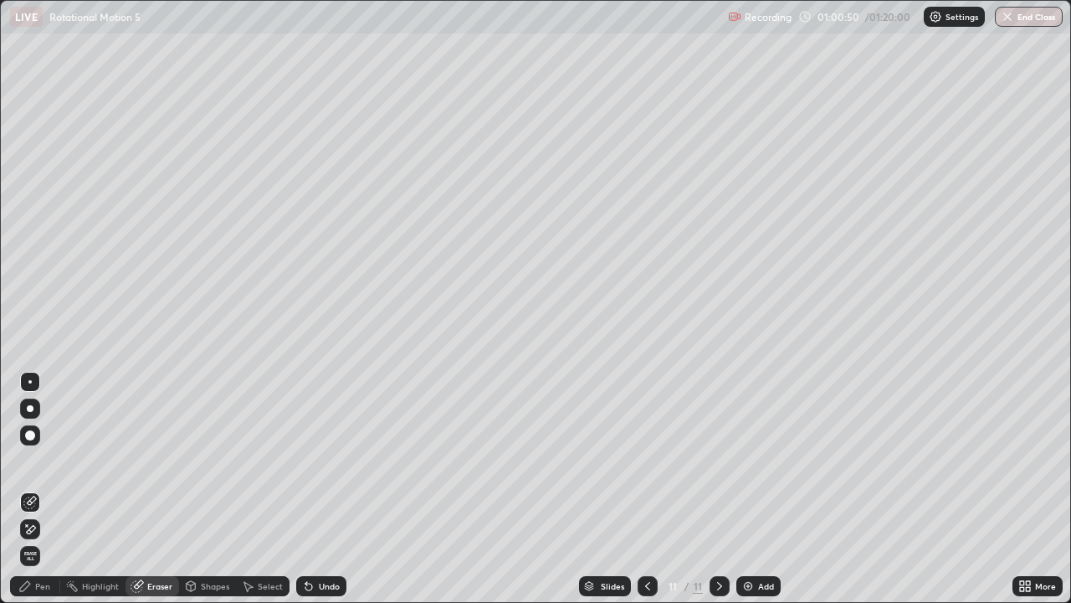
click at [44, 498] on div "Pen" at bounding box center [35, 586] width 50 height 20
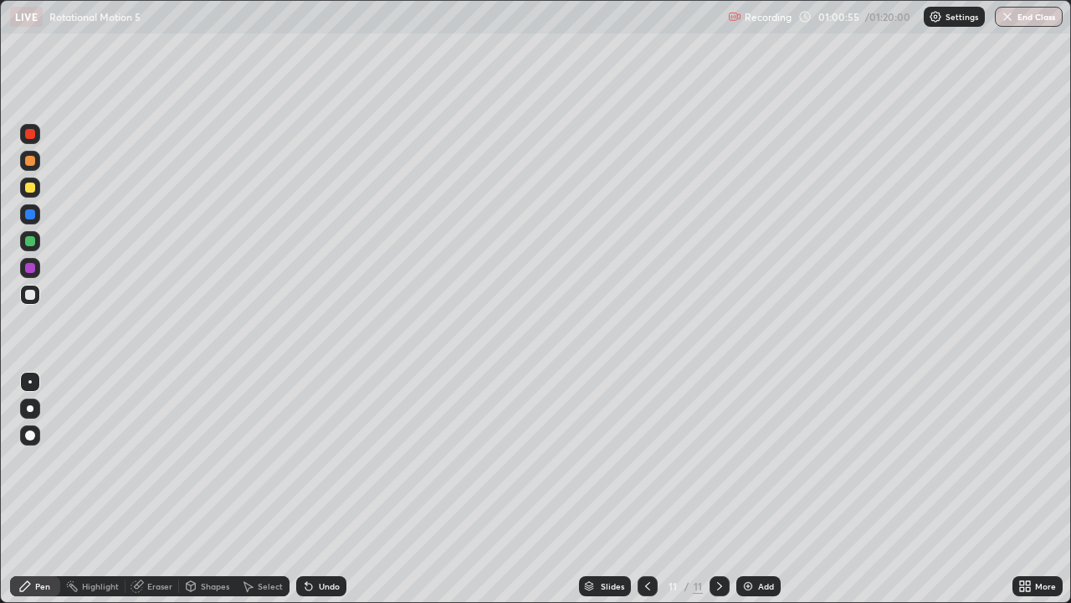
click at [153, 498] on div "Eraser" at bounding box center [159, 586] width 25 height 8
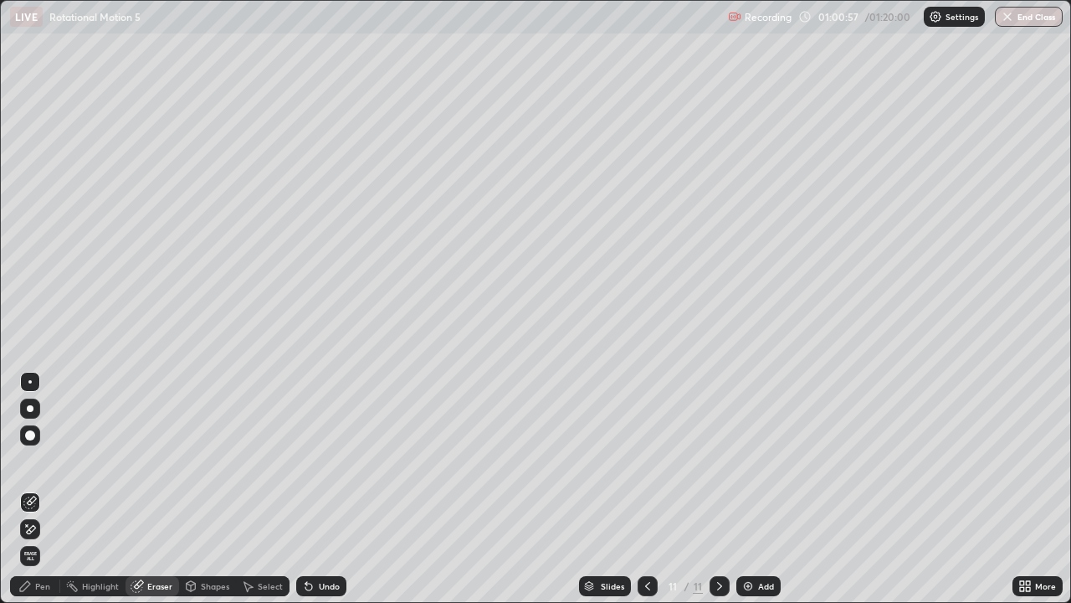
click at [43, 498] on div "Pen" at bounding box center [42, 586] width 15 height 8
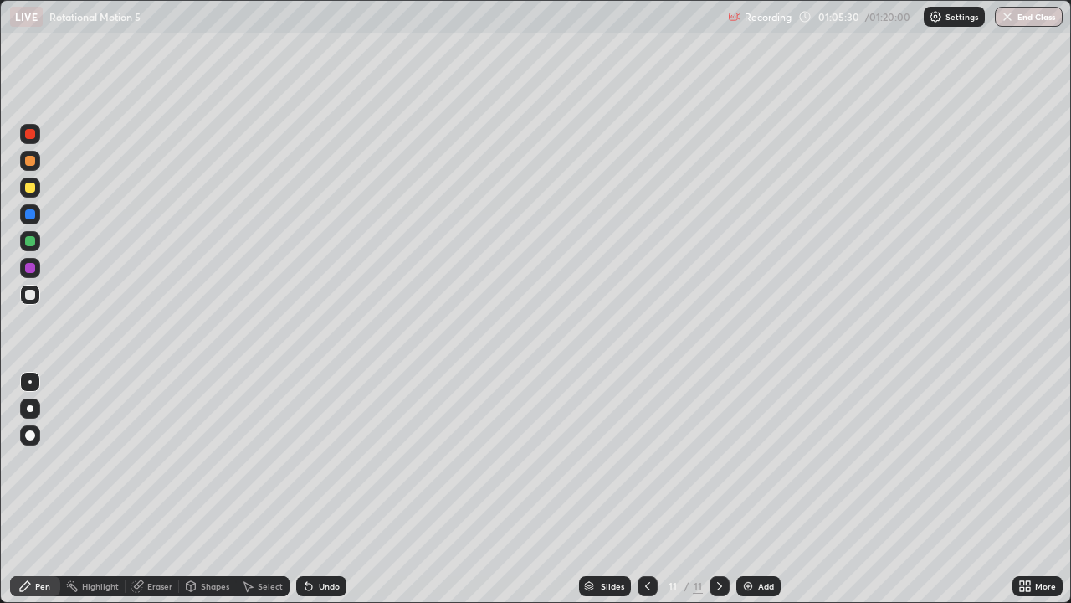
click at [756, 498] on div "Add" at bounding box center [758, 586] width 44 height 20
click at [331, 498] on div "Undo" at bounding box center [329, 586] width 21 height 8
click at [753, 498] on div "Add" at bounding box center [758, 586] width 44 height 20
click at [646, 498] on div at bounding box center [648, 586] width 20 height 20
click at [655, 498] on div at bounding box center [648, 586] width 20 height 20
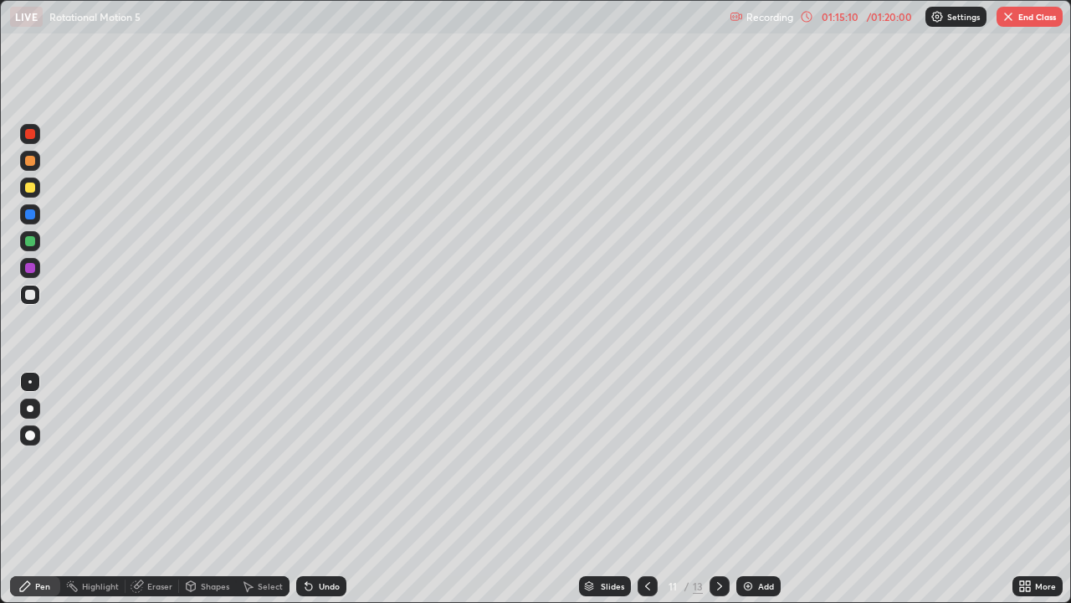
click at [716, 498] on icon at bounding box center [719, 585] width 13 height 13
click at [1018, 15] on button "End Class" at bounding box center [1030, 17] width 66 height 20
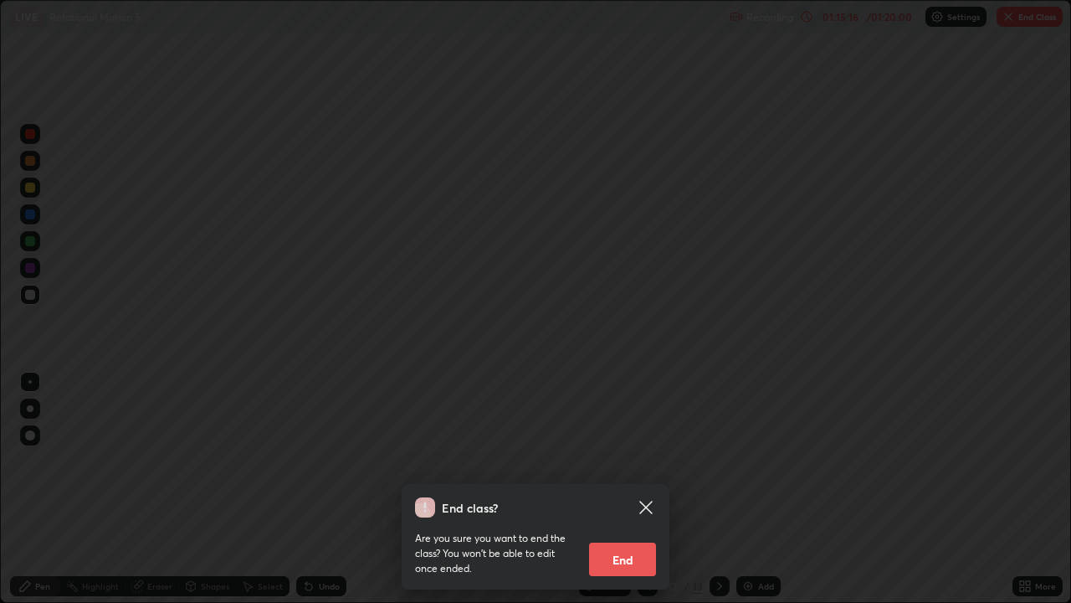
click at [631, 498] on button "End" at bounding box center [622, 558] width 67 height 33
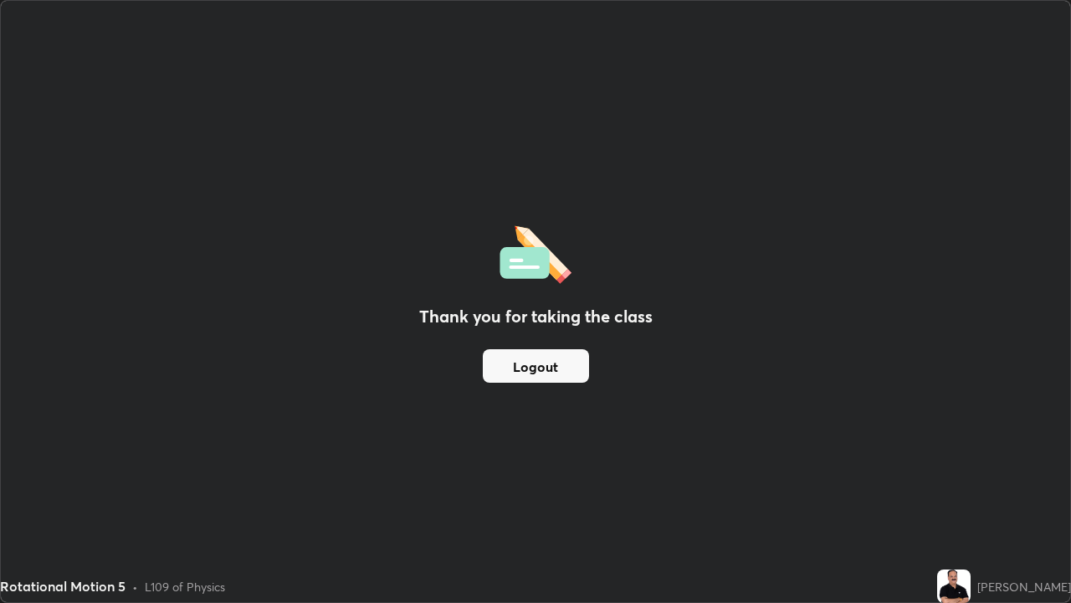
click at [546, 367] on button "Logout" at bounding box center [536, 365] width 106 height 33
